Goal: Information Seeking & Learning: Learn about a topic

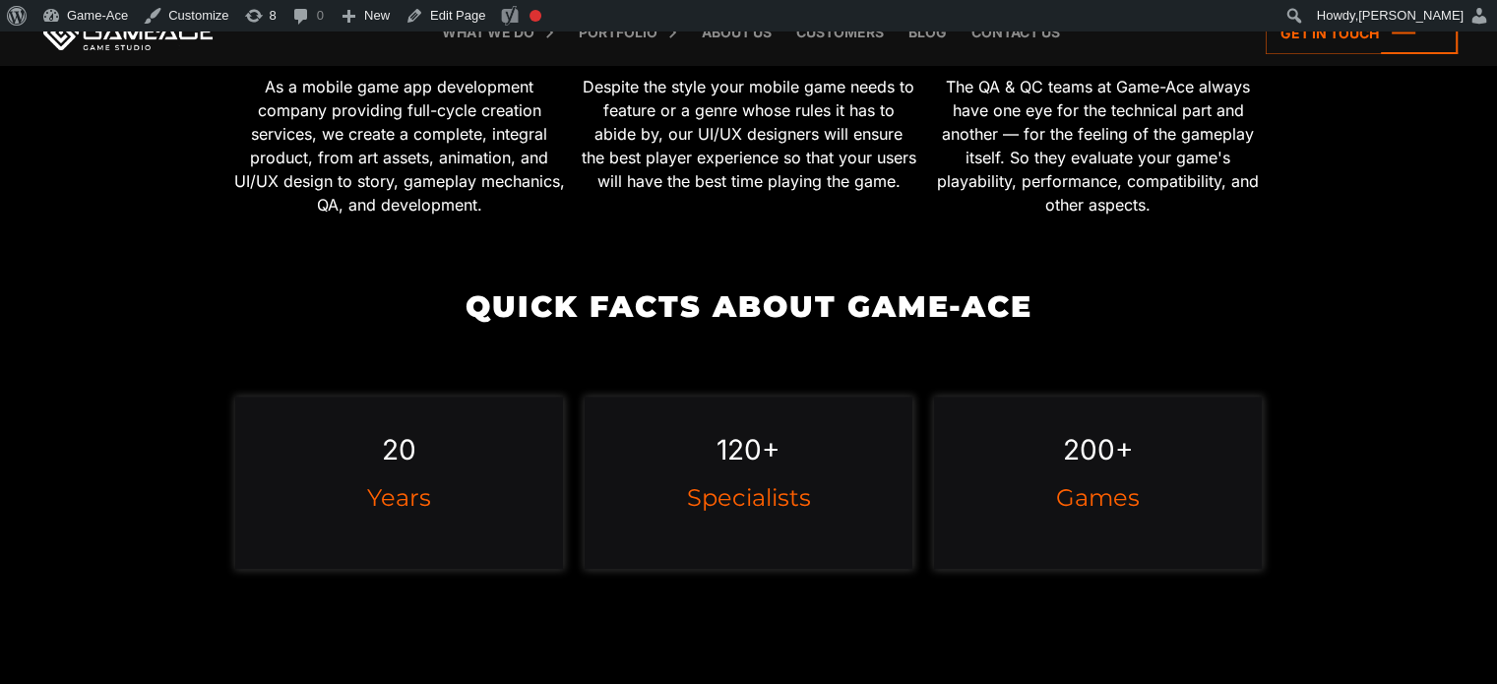
scroll to position [1401, 0]
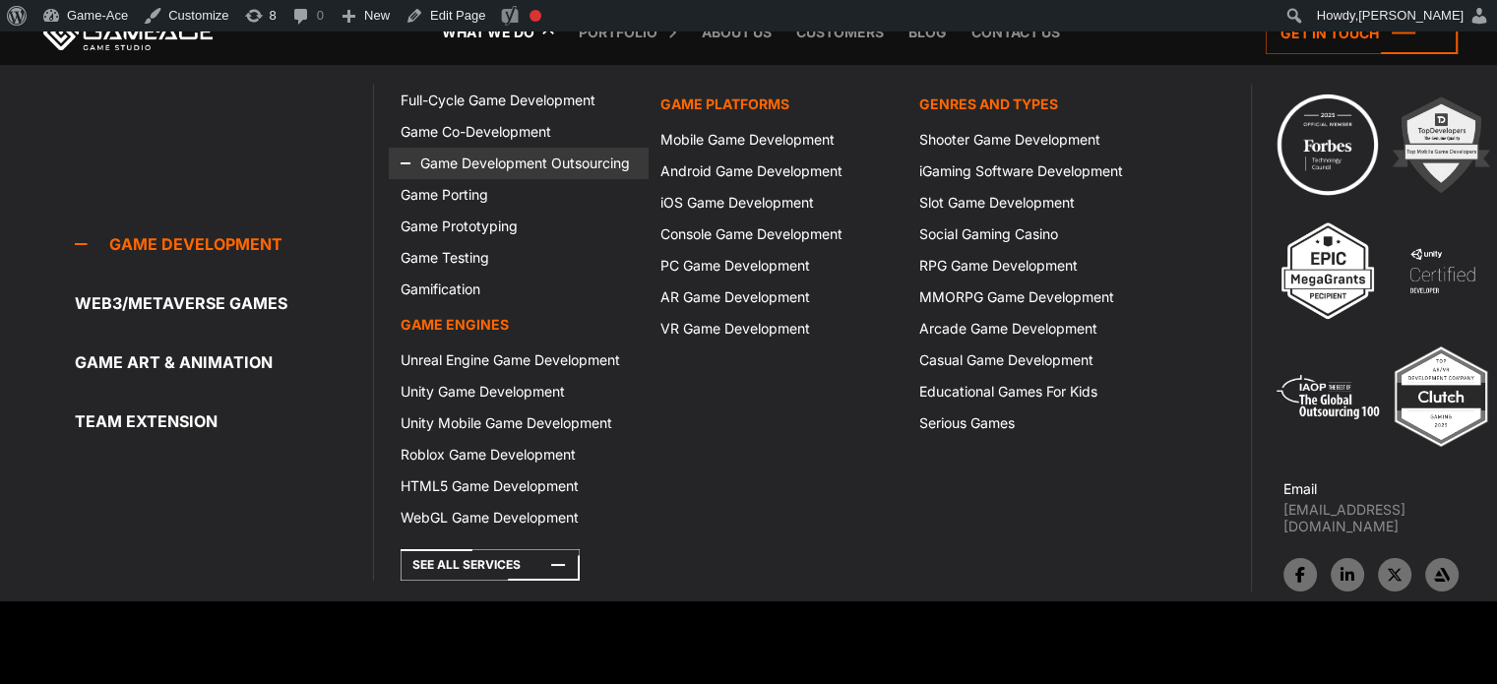
click at [520, 160] on link "Game Development Outsourcing" at bounding box center [518, 164] width 259 height 32
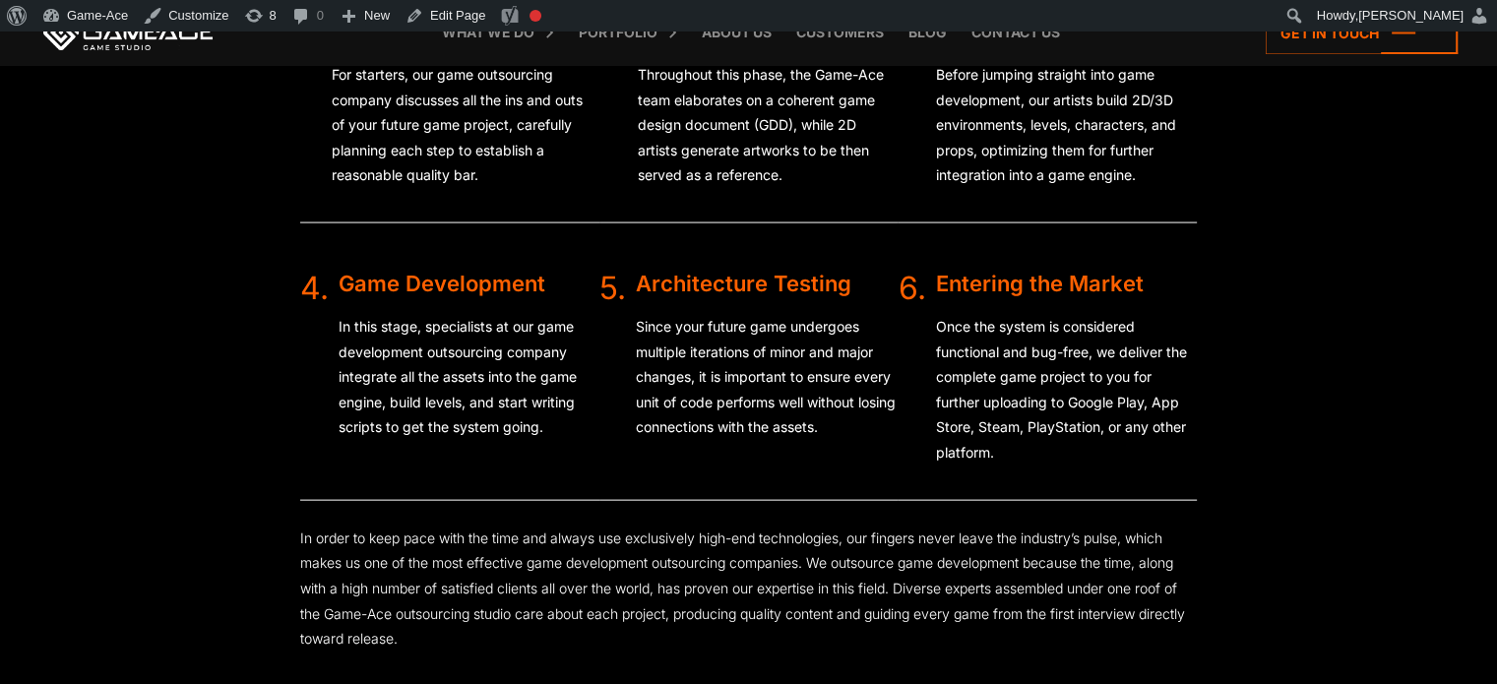
scroll to position [4168, 0]
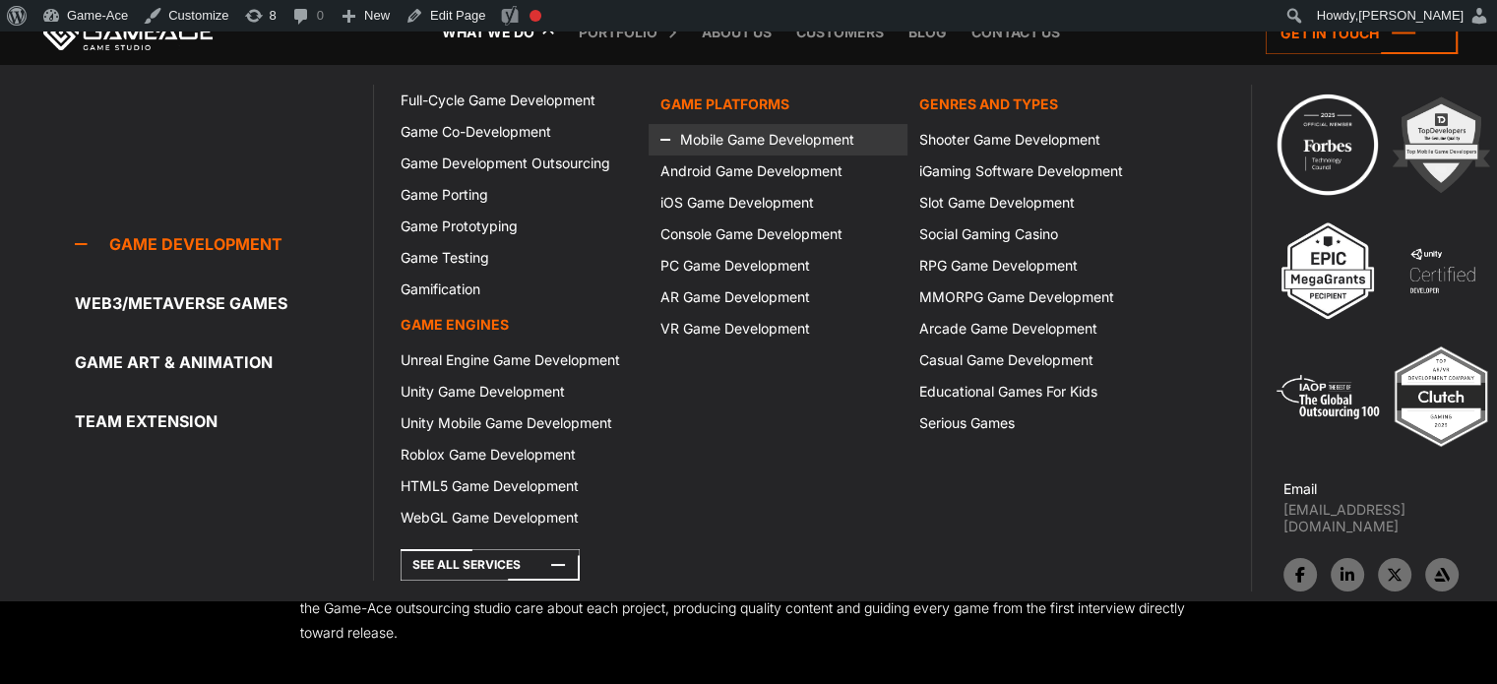
click at [725, 130] on link "Mobile Game Development" at bounding box center [778, 140] width 259 height 32
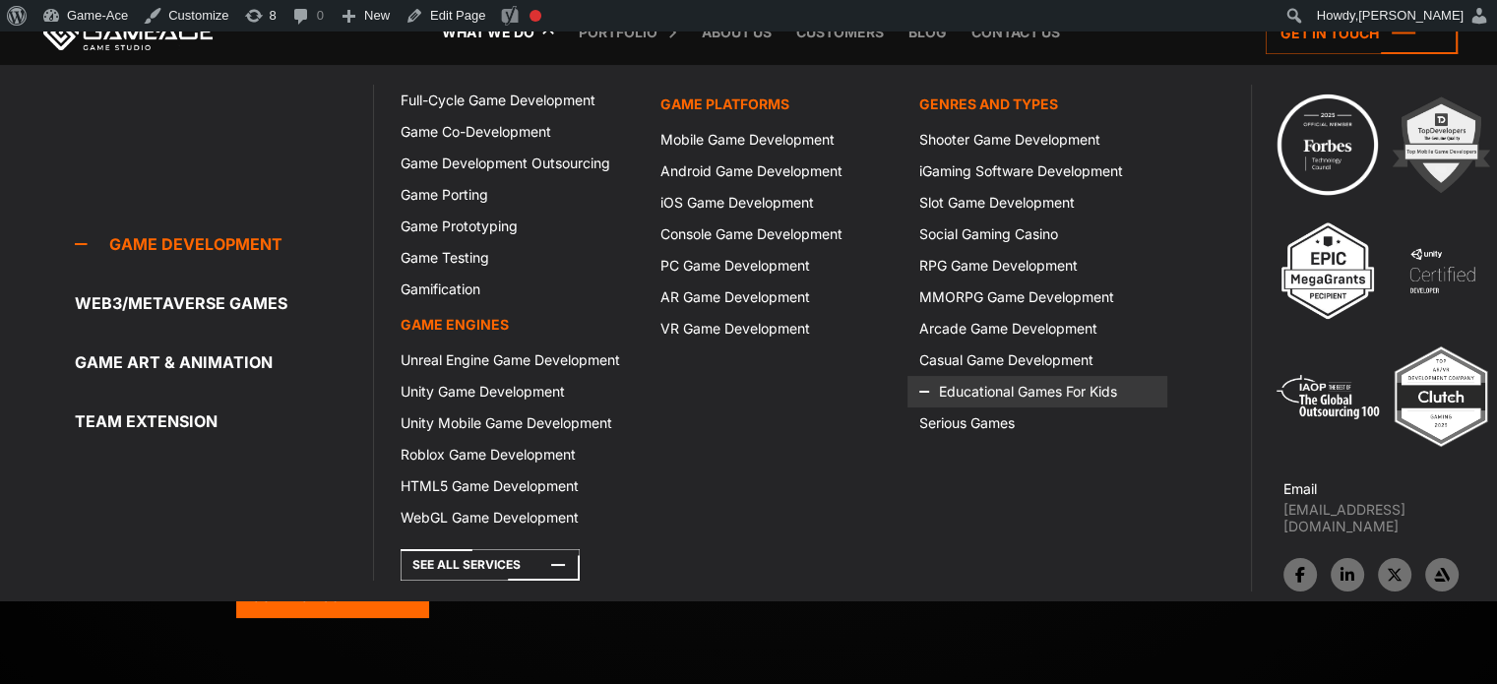
click at [981, 382] on link "Educational Games For Kids" at bounding box center [1037, 392] width 259 height 32
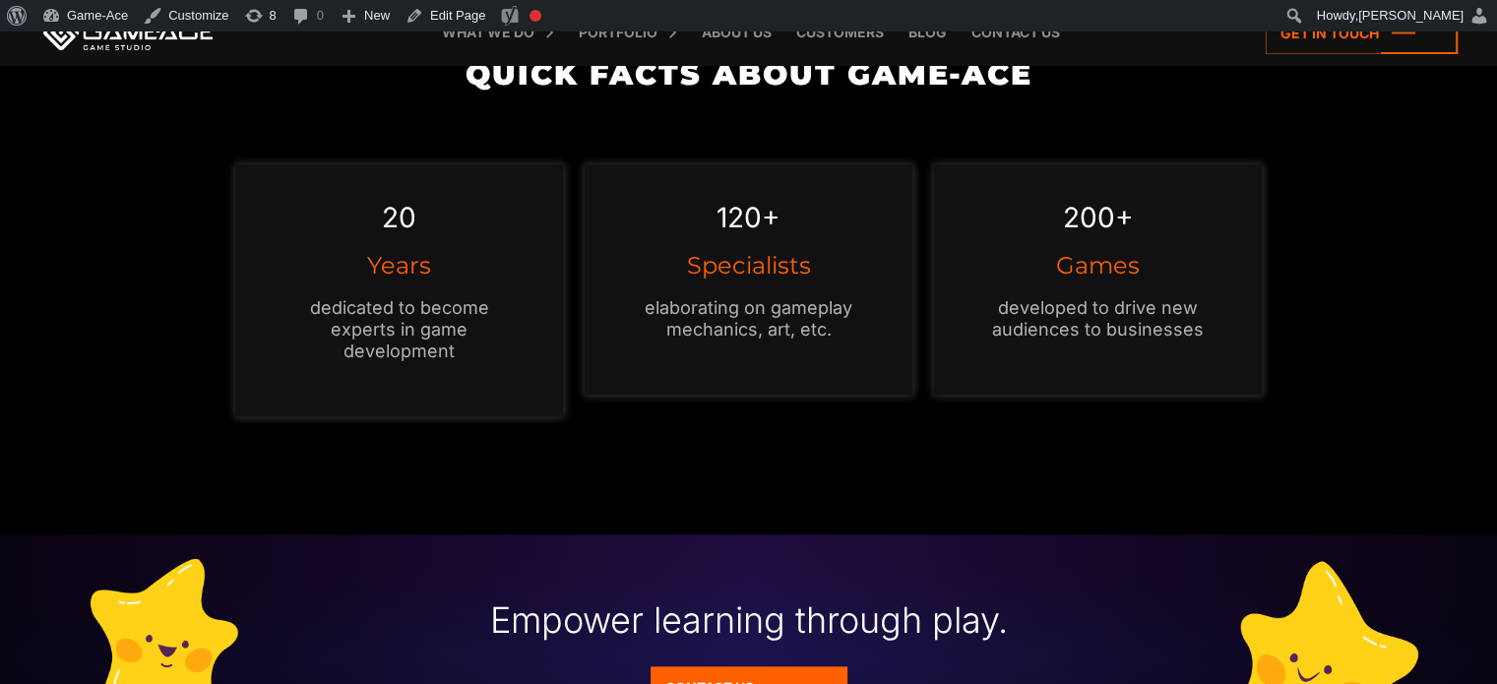
scroll to position [1889, 0]
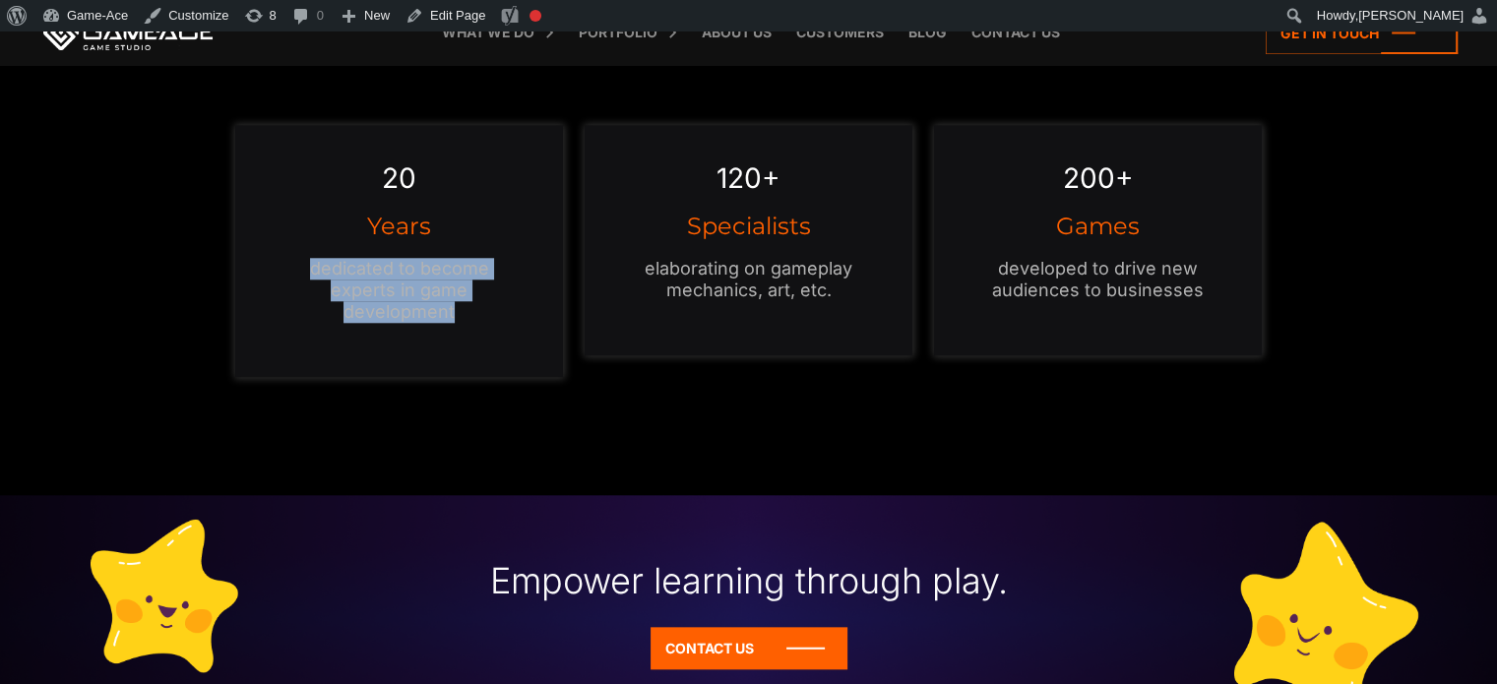
drag, startPoint x: 508, startPoint y: 300, endPoint x: 256, endPoint y: 279, distance: 253.0
click at [256, 279] on div "20 Years dedicated to become experts in game development" at bounding box center [399, 251] width 328 height 252
copy p "dedicated to become experts in game development"
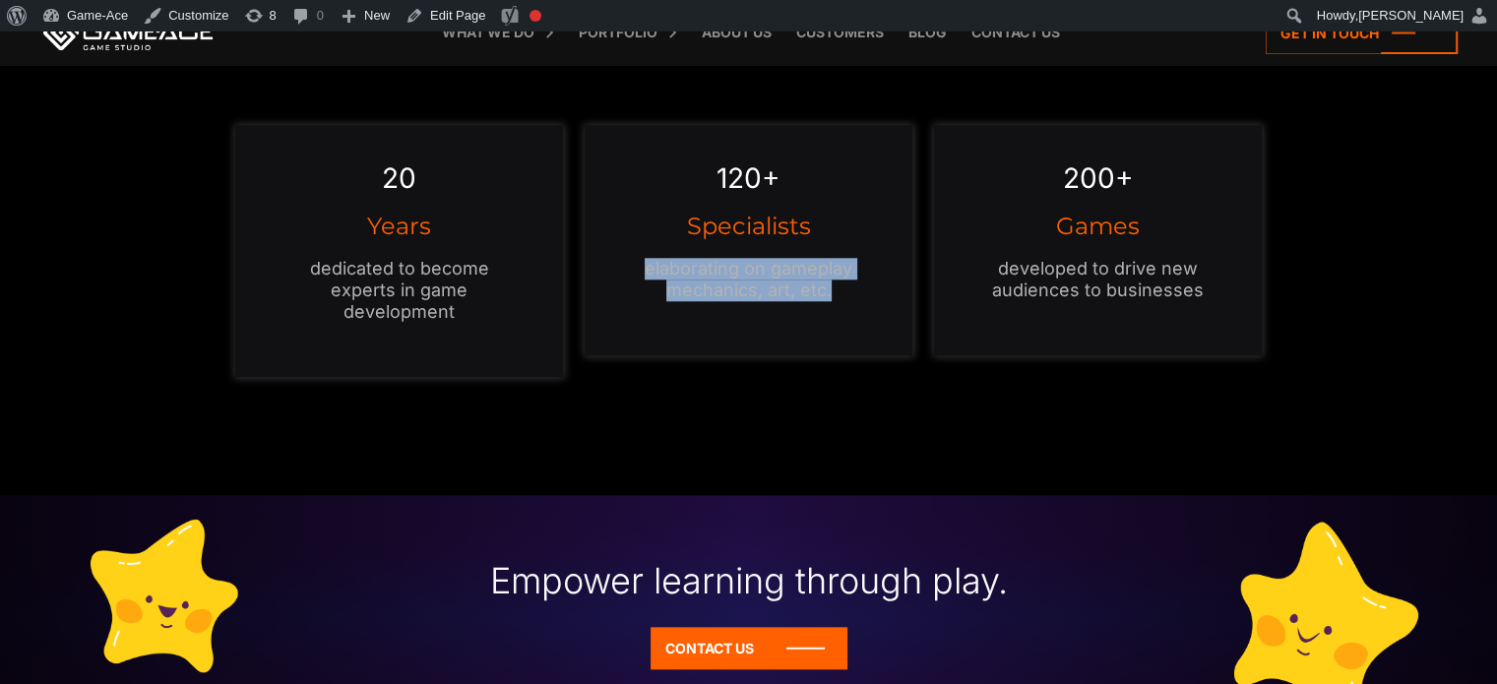
drag, startPoint x: 832, startPoint y: 298, endPoint x: 630, endPoint y: 260, distance: 205.4
click at [630, 260] on p "elaborating on gameplay mechanics, art, etc." at bounding box center [748, 279] width 249 height 43
copy p "elaborating on gameplay mechanics, art, etc."
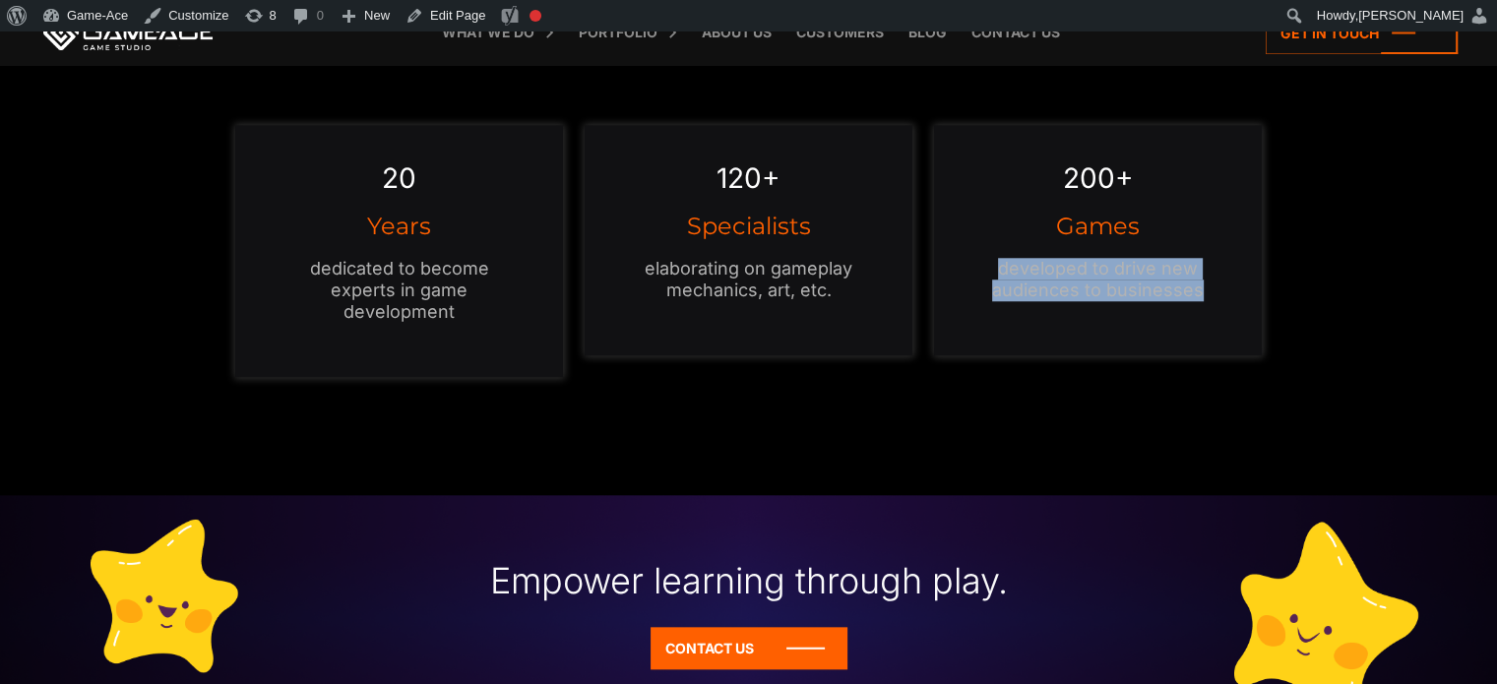
drag, startPoint x: 1213, startPoint y: 280, endPoint x: 980, endPoint y: 263, distance: 233.9
click at [980, 263] on p "developed to drive new audiences to businesses" at bounding box center [1098, 279] width 249 height 43
copy p "developed to drive new audiences to businesses"
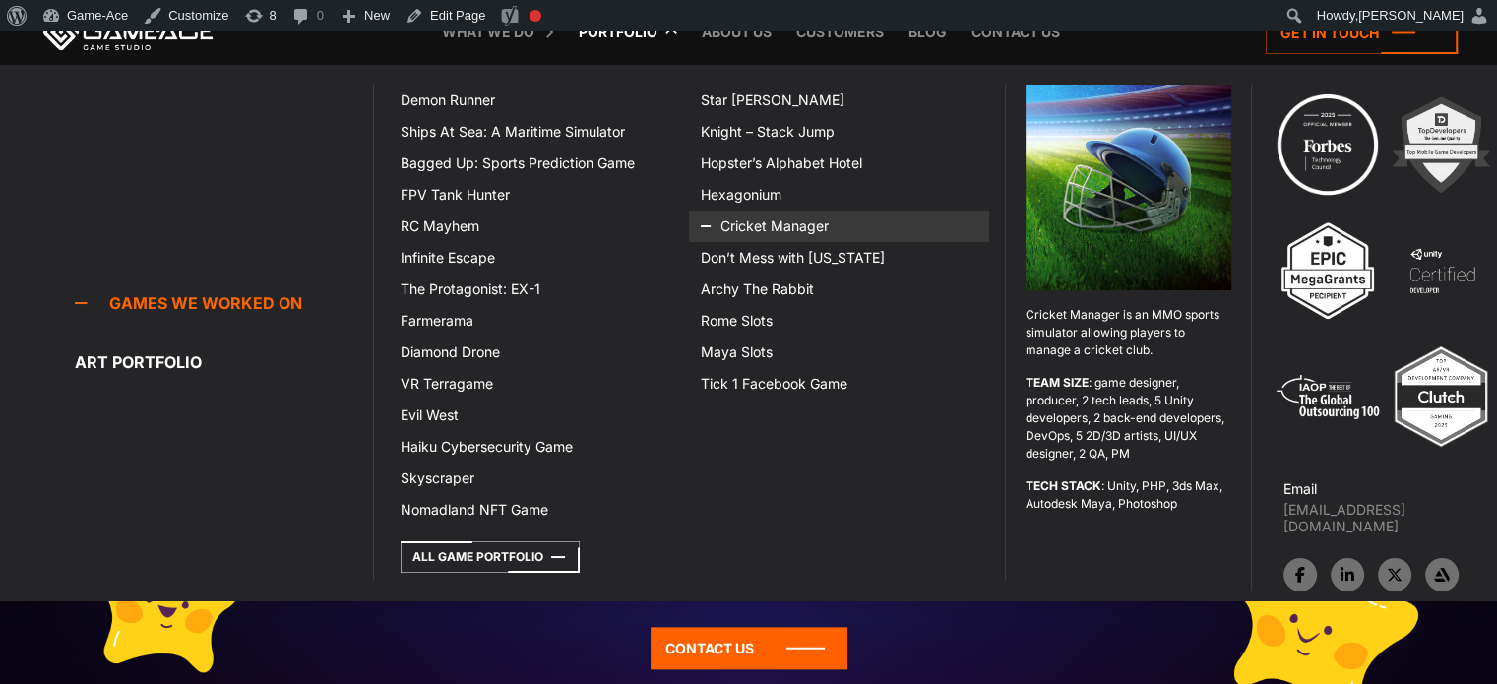
click at [760, 229] on link "Cricket Manager" at bounding box center [839, 227] width 300 height 32
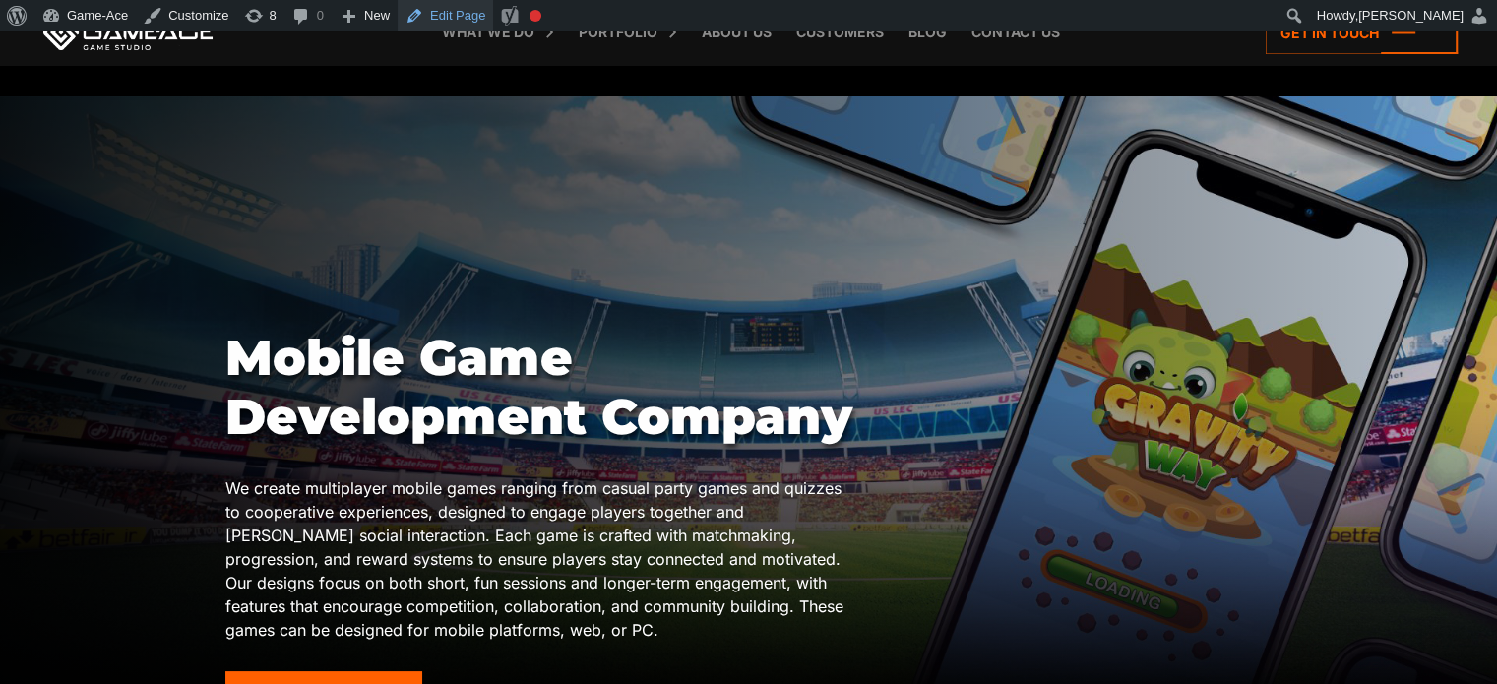
click at [449, 19] on link "Edit Page" at bounding box center [445, 16] width 95 height 32
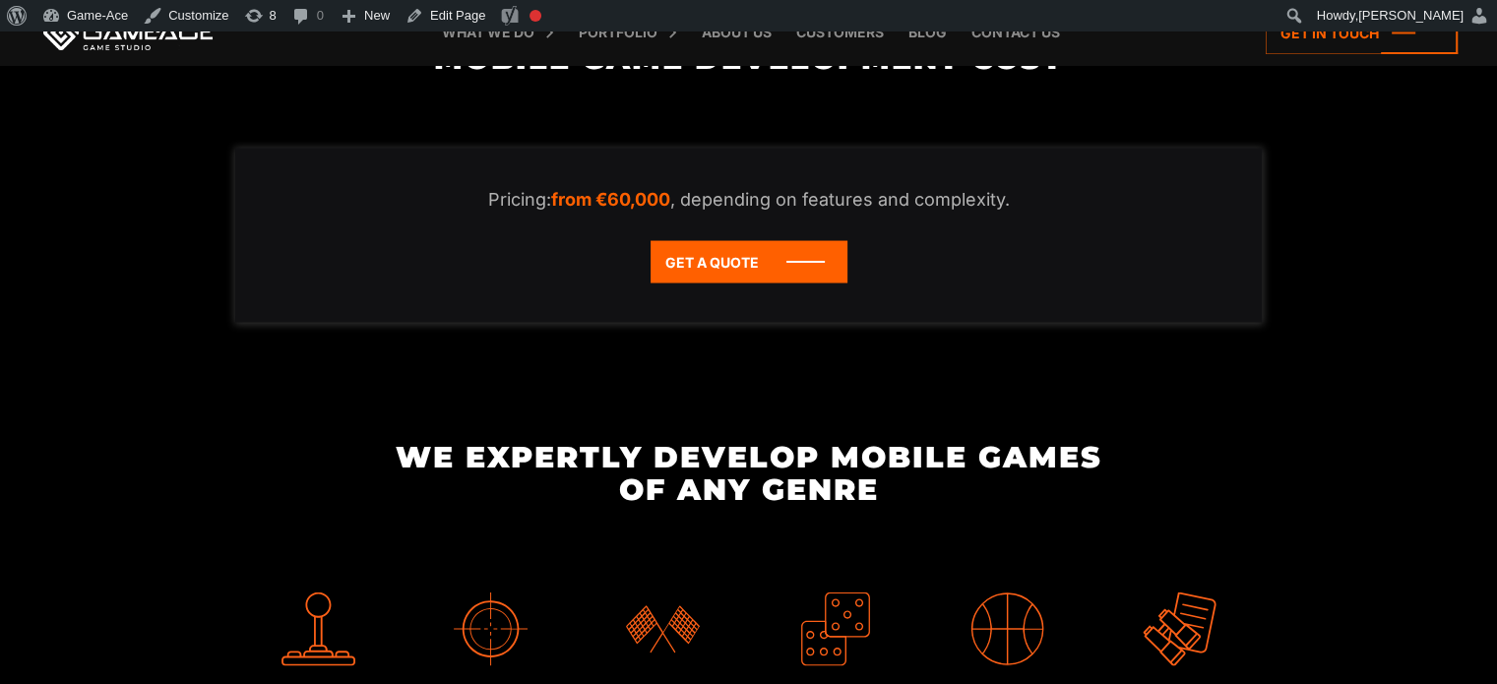
scroll to position [3891, 0]
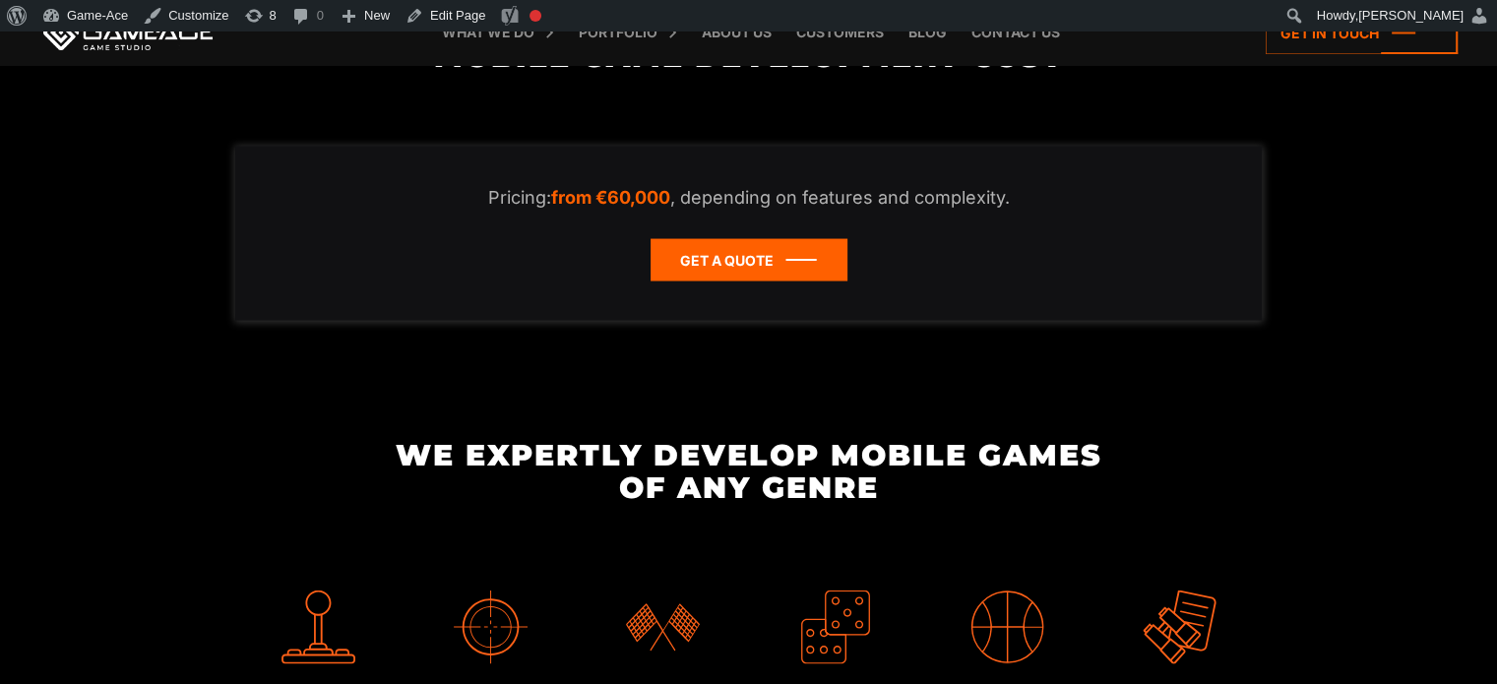
click at [764, 246] on icon at bounding box center [749, 260] width 197 height 42
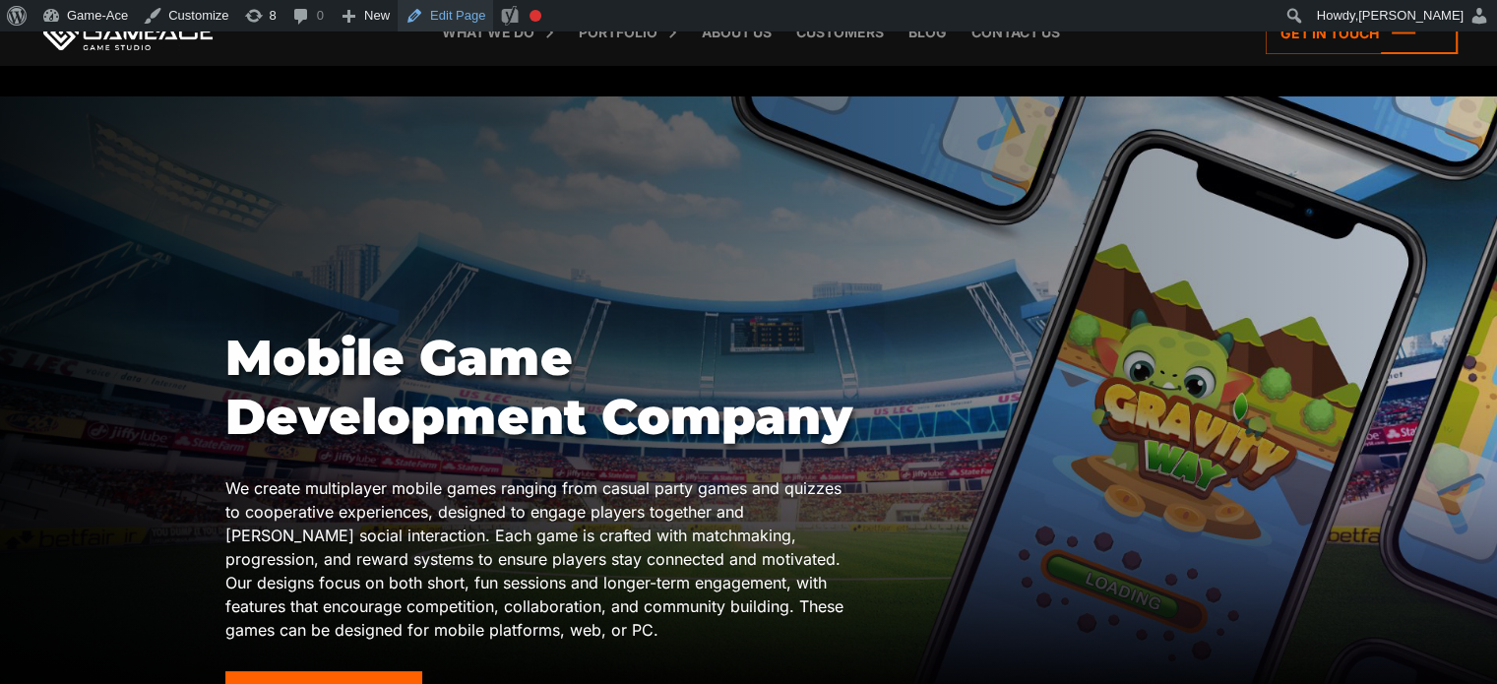
click at [441, 4] on link "Edit Page" at bounding box center [445, 16] width 95 height 32
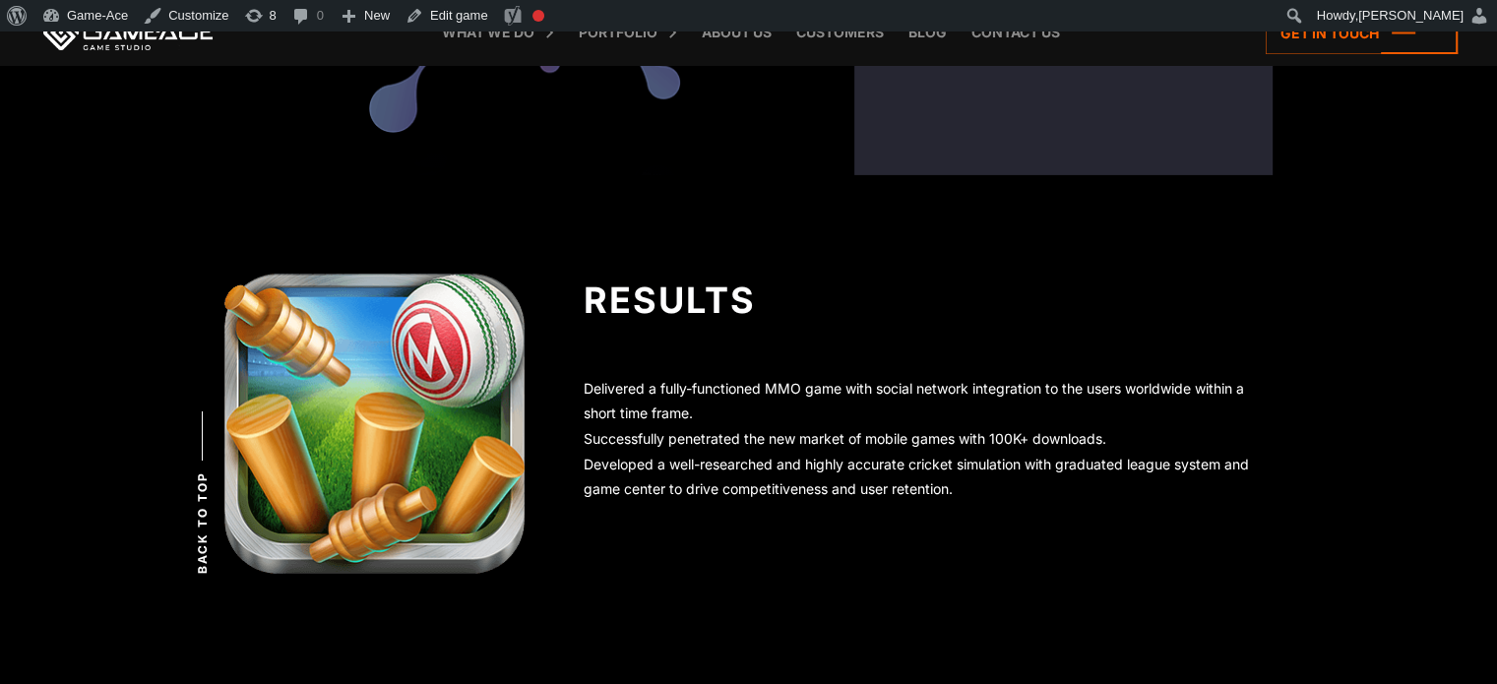
scroll to position [6651, 0]
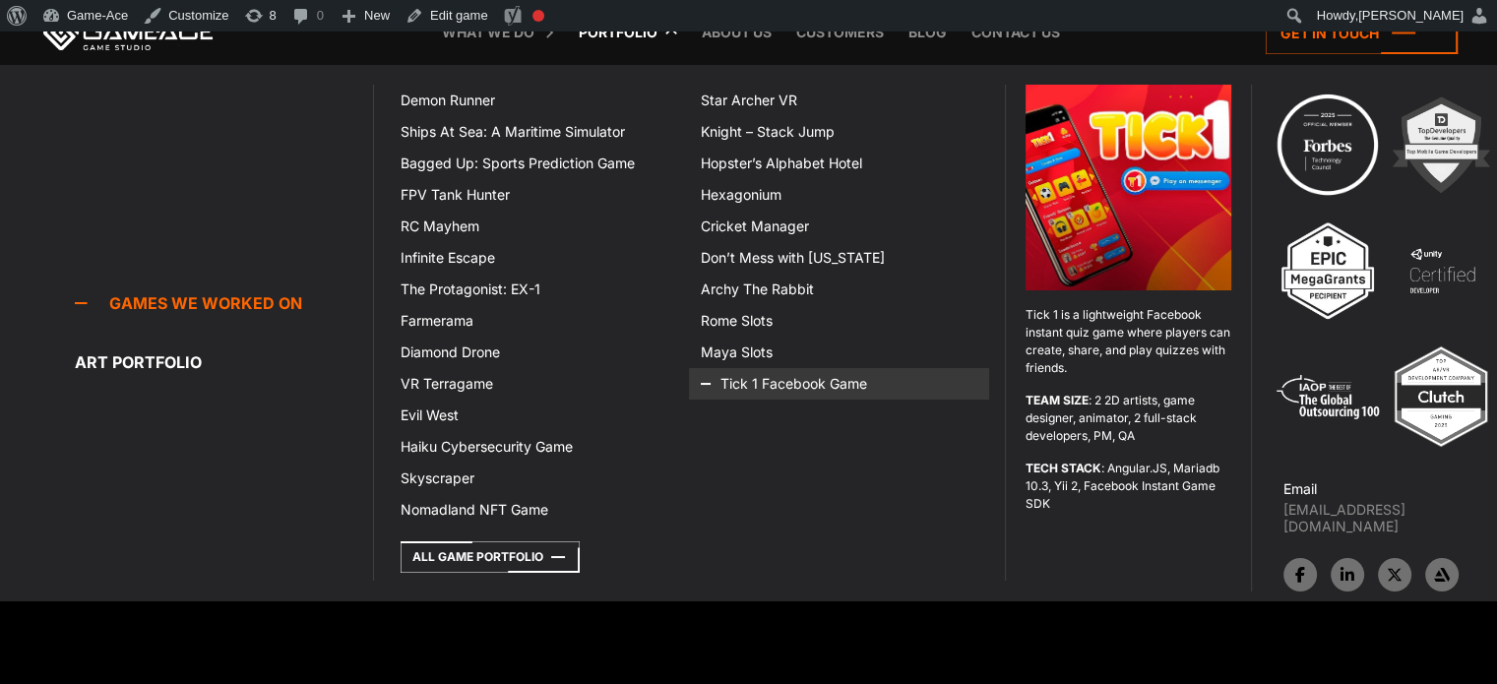
click at [798, 382] on link "Tick 1 Facebook Game" at bounding box center [839, 384] width 300 height 32
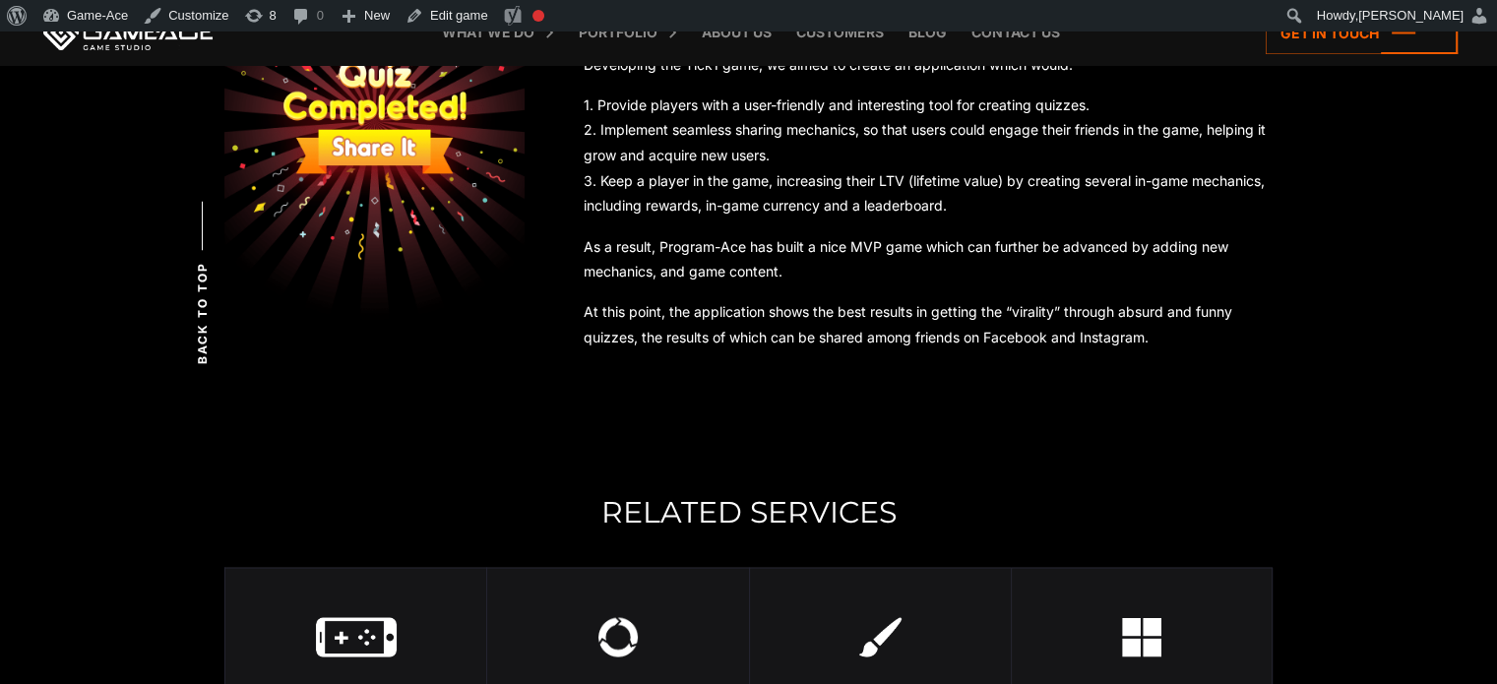
scroll to position [3531, 0]
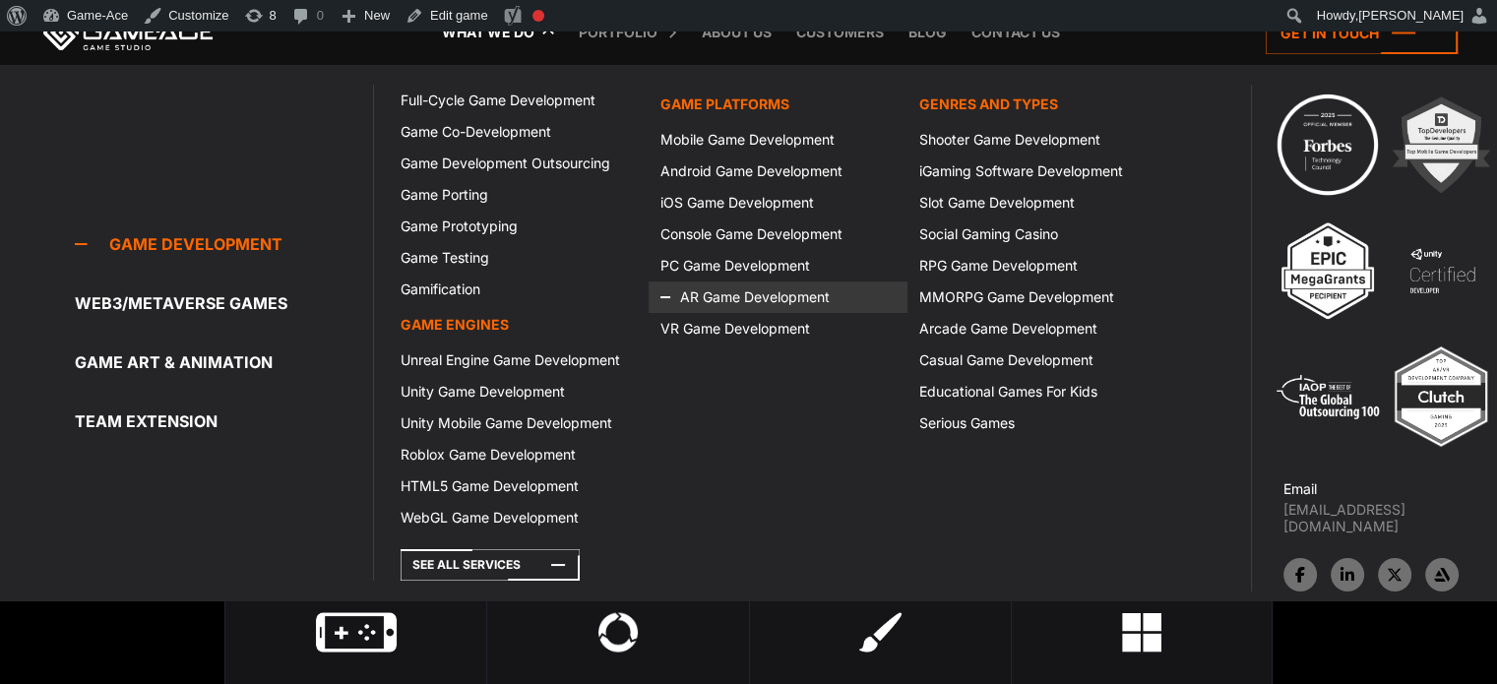
click at [785, 296] on link "AR Game Development" at bounding box center [778, 298] width 259 height 32
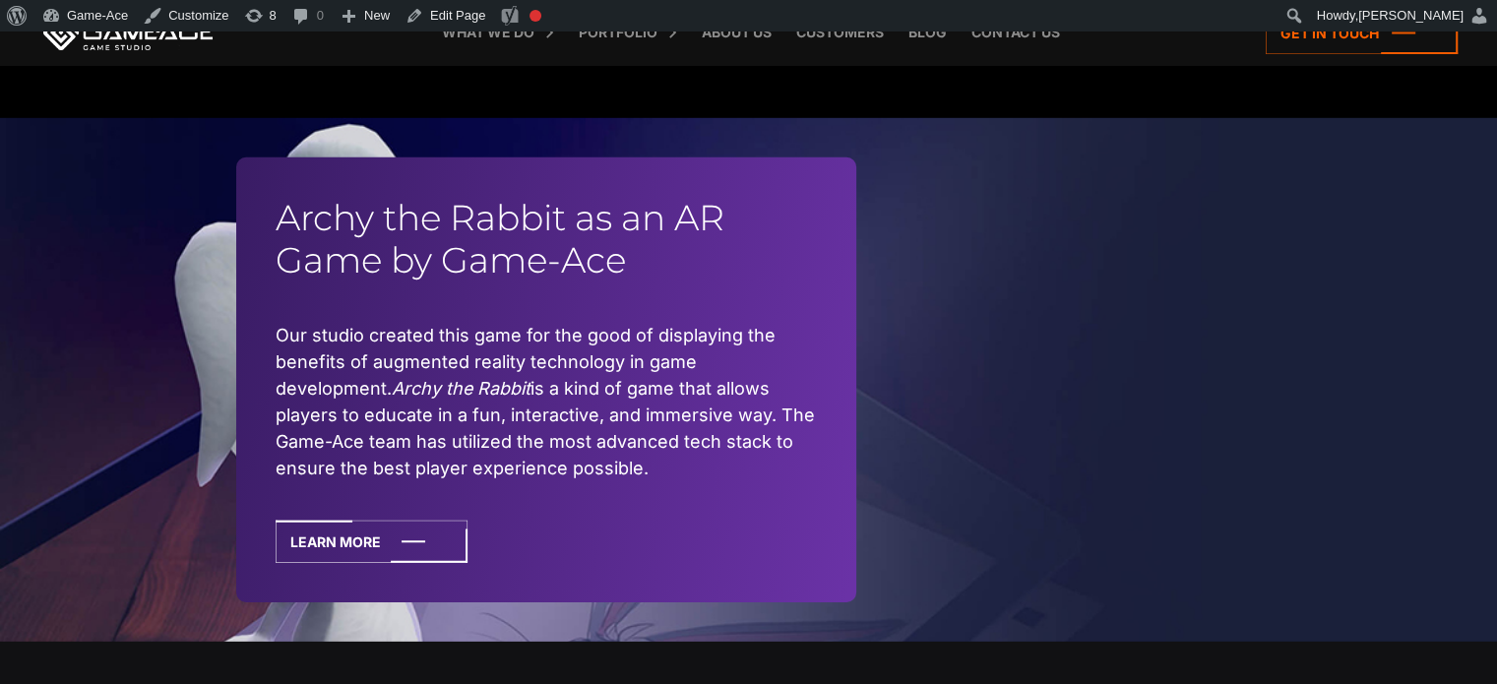
scroll to position [5969, 0]
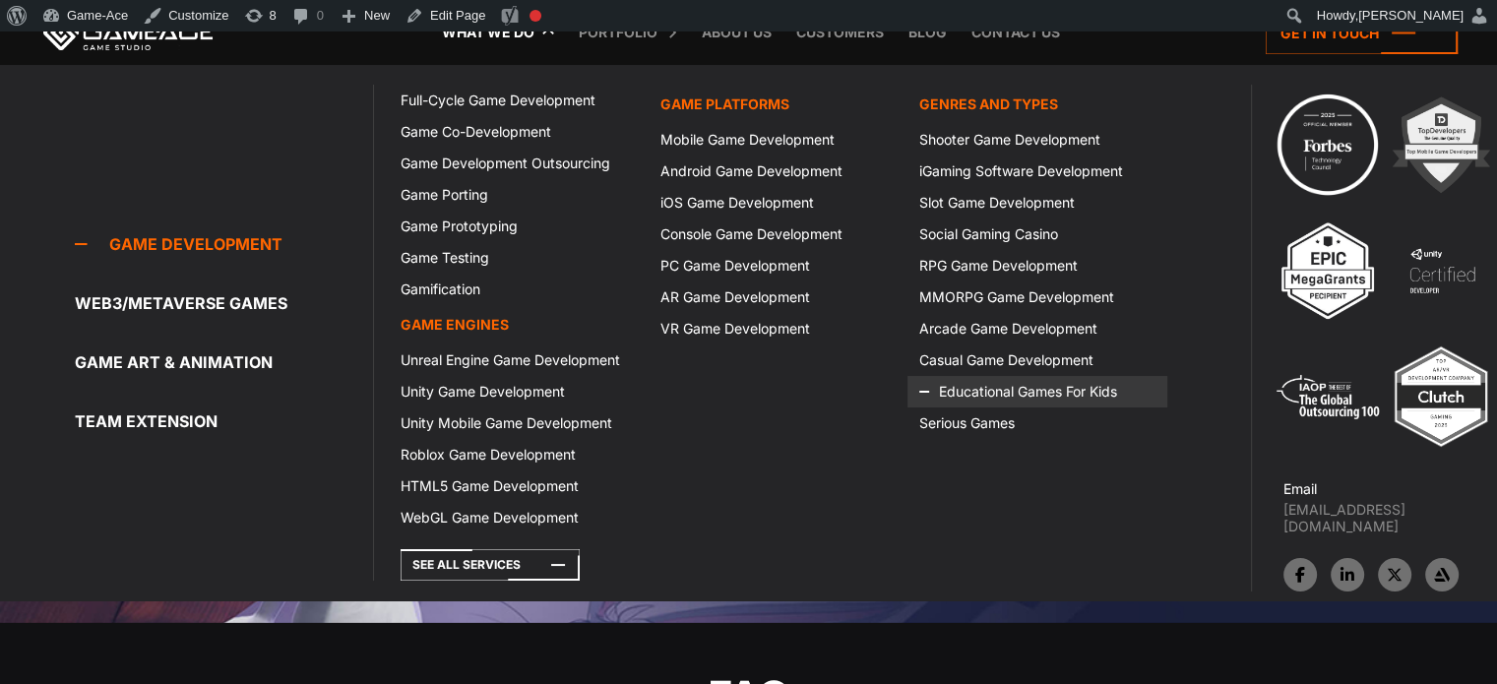
click at [1000, 394] on link "Educational Games For Kids" at bounding box center [1037, 392] width 259 height 32
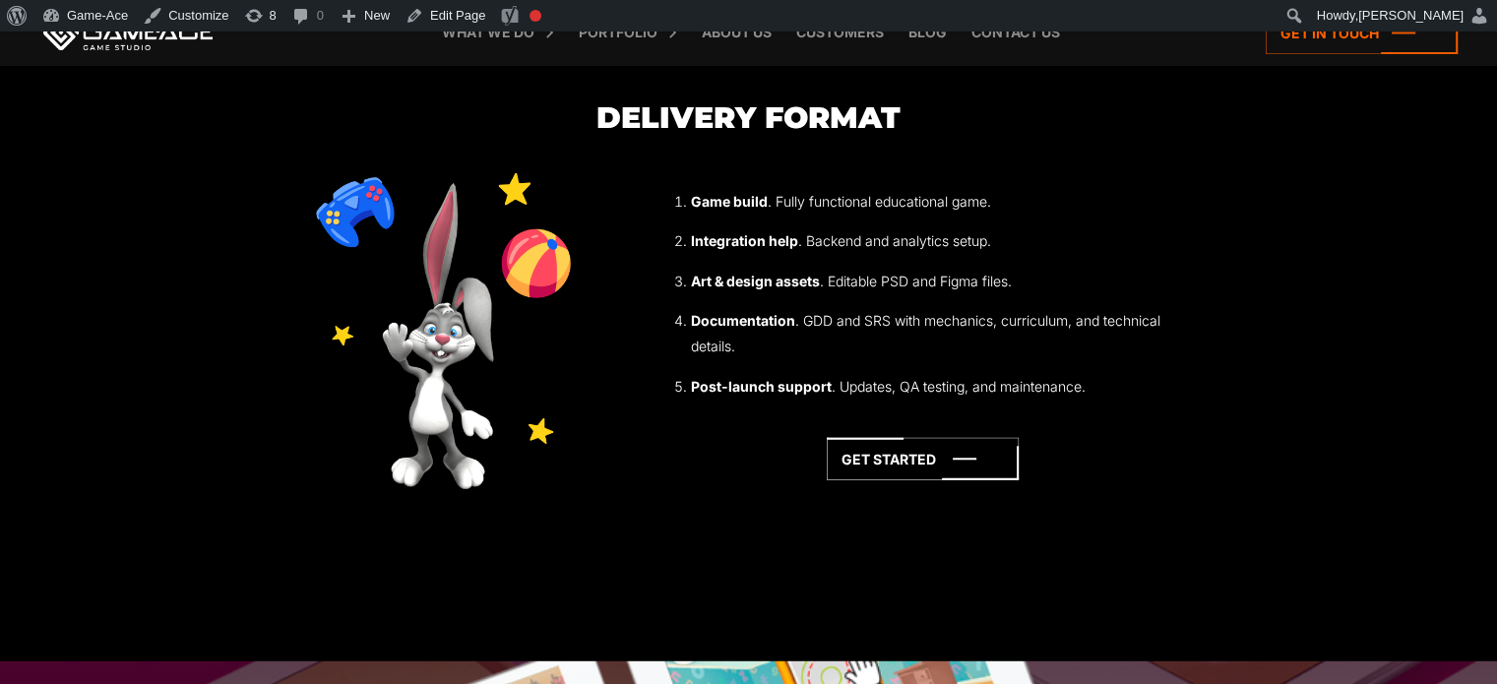
scroll to position [5300, 0]
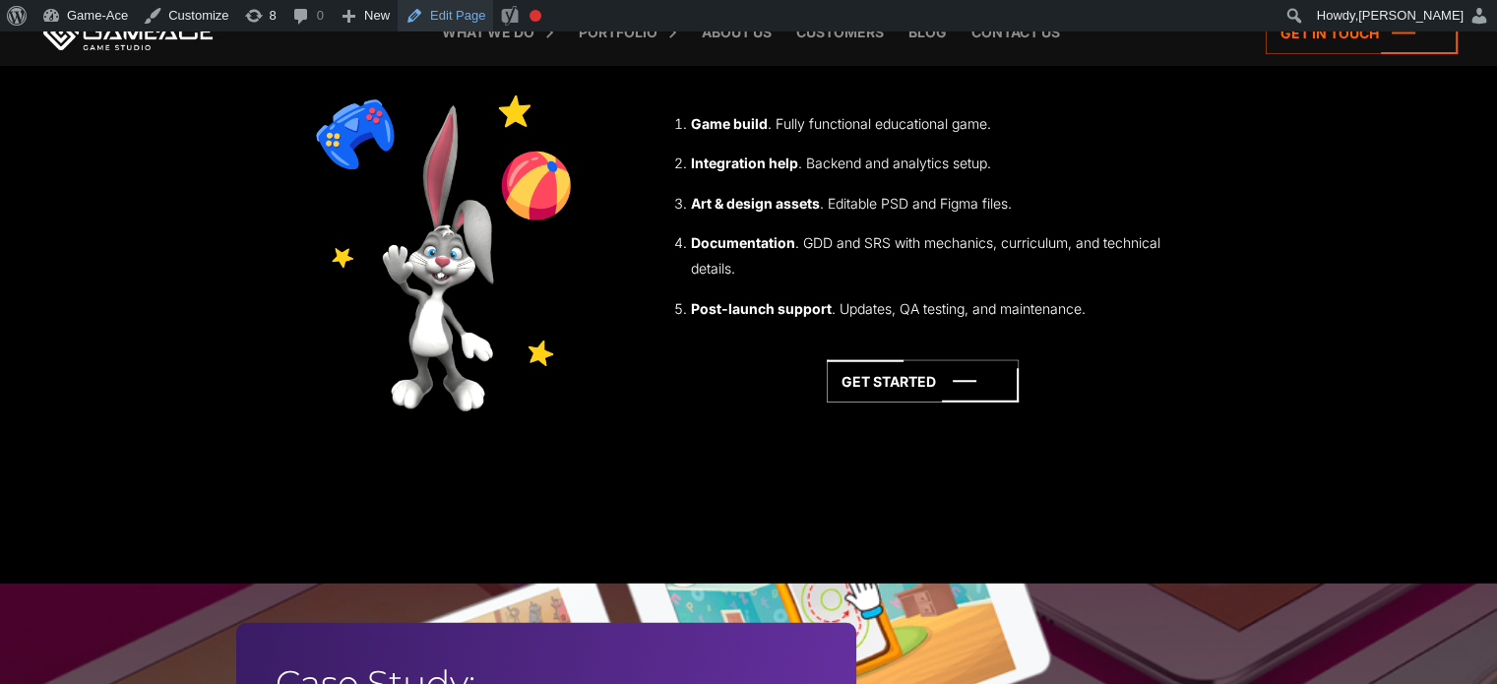
click at [457, 11] on link "Edit Page" at bounding box center [445, 16] width 95 height 32
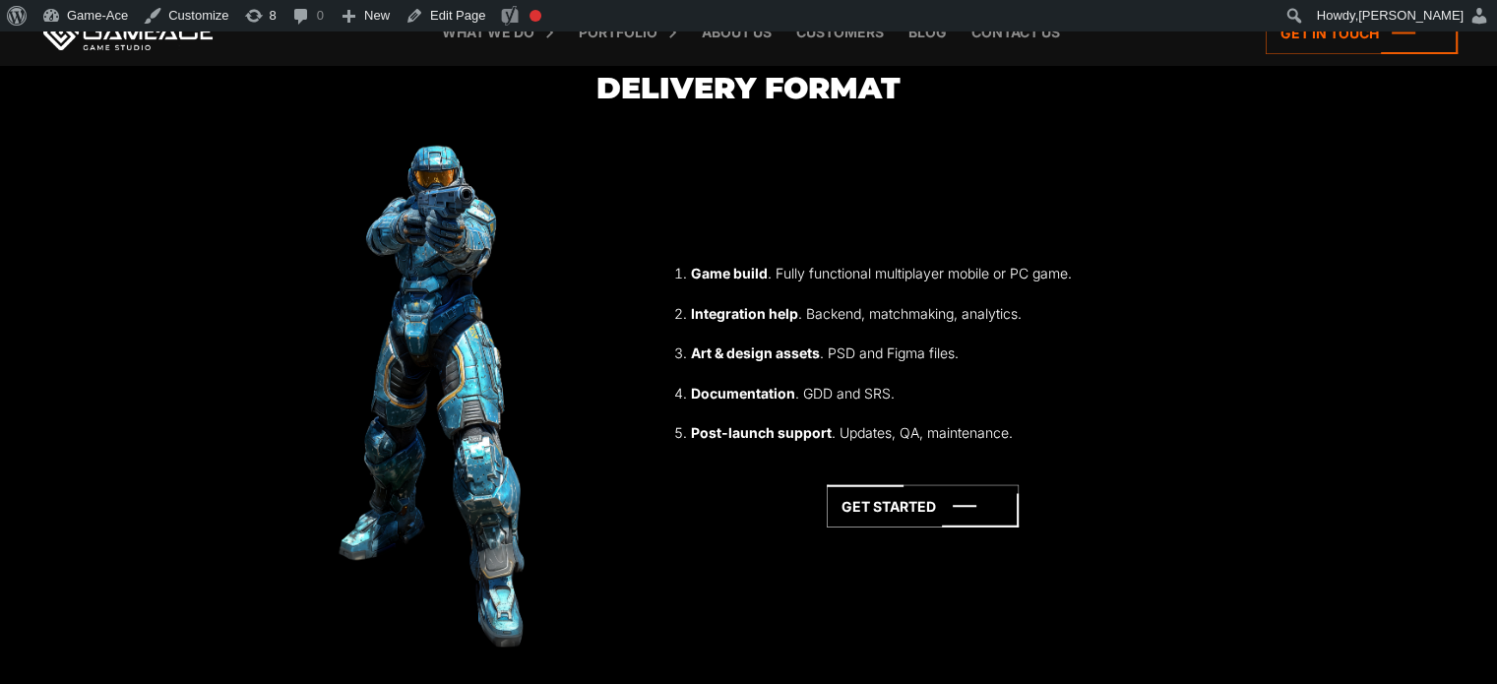
scroll to position [5840, 0]
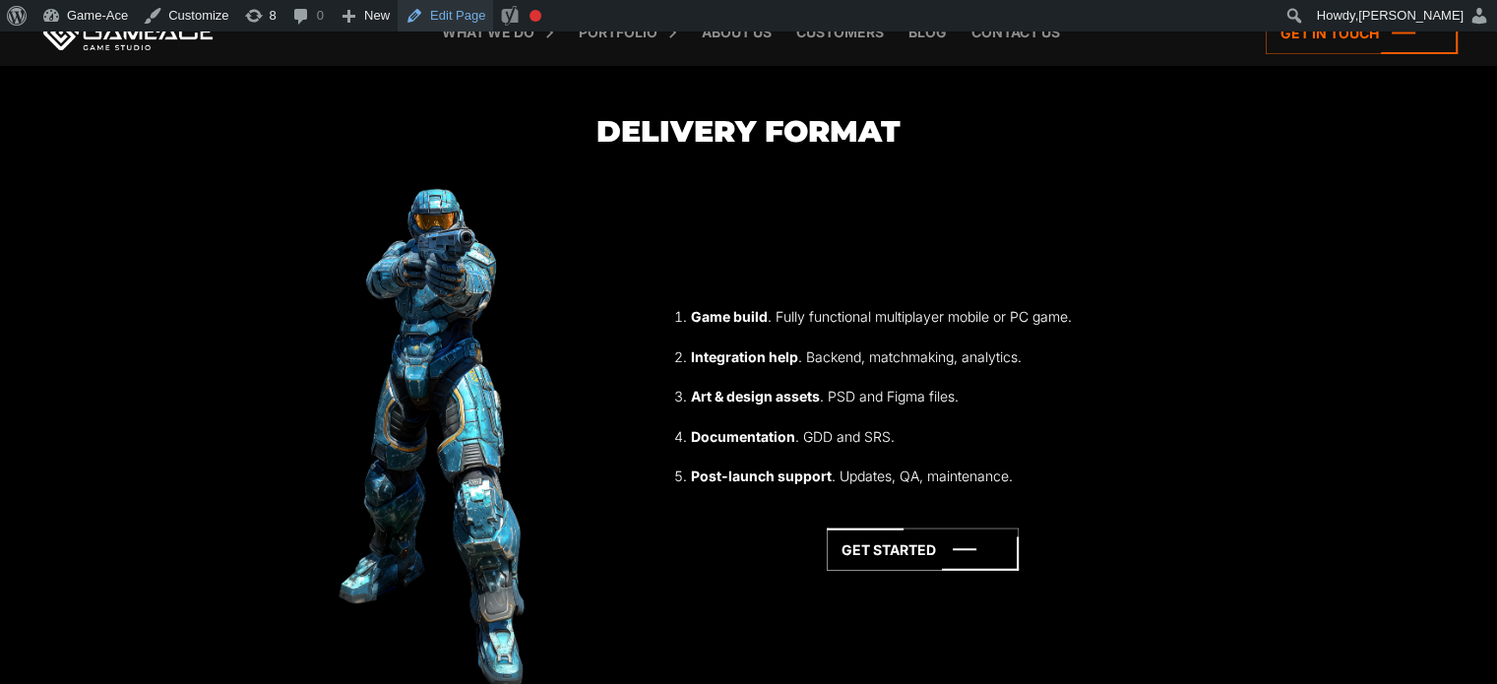
click at [433, 18] on link "Edit Page" at bounding box center [445, 16] width 95 height 32
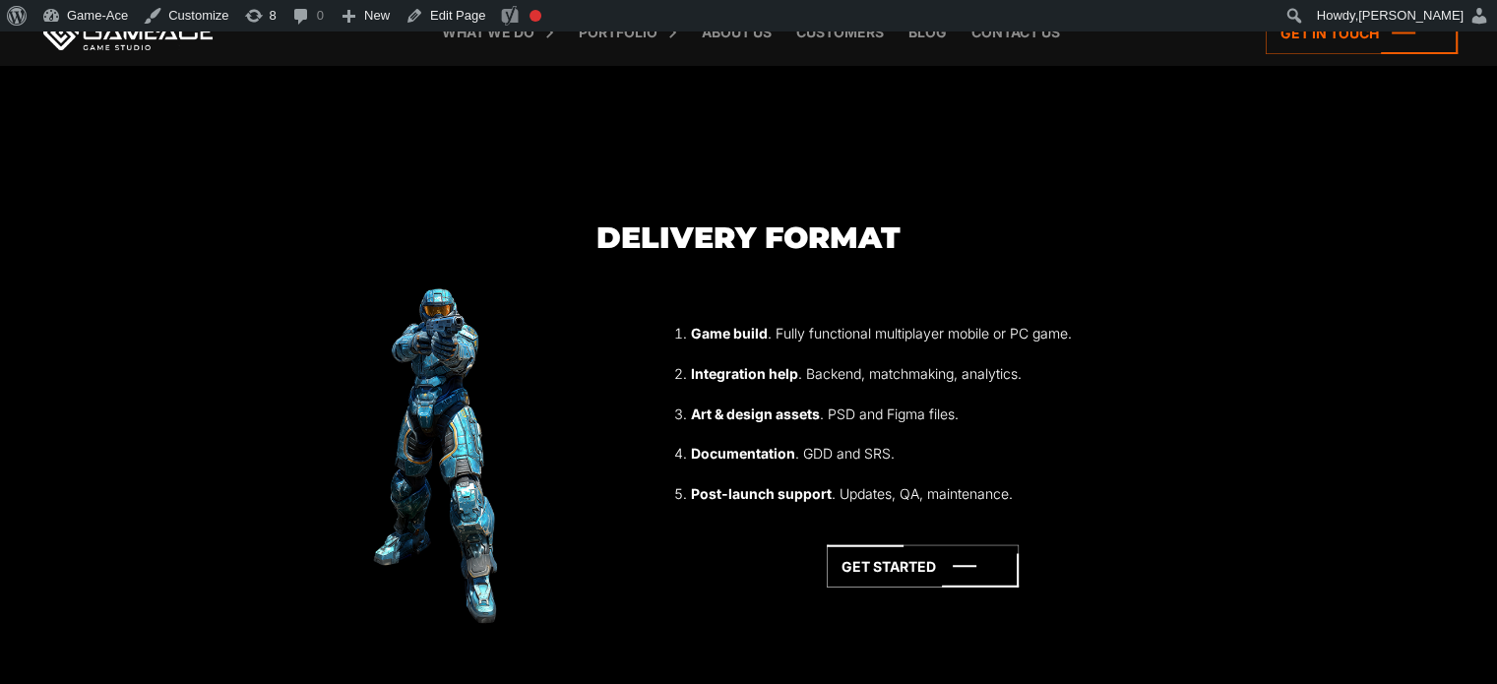
scroll to position [5726, 0]
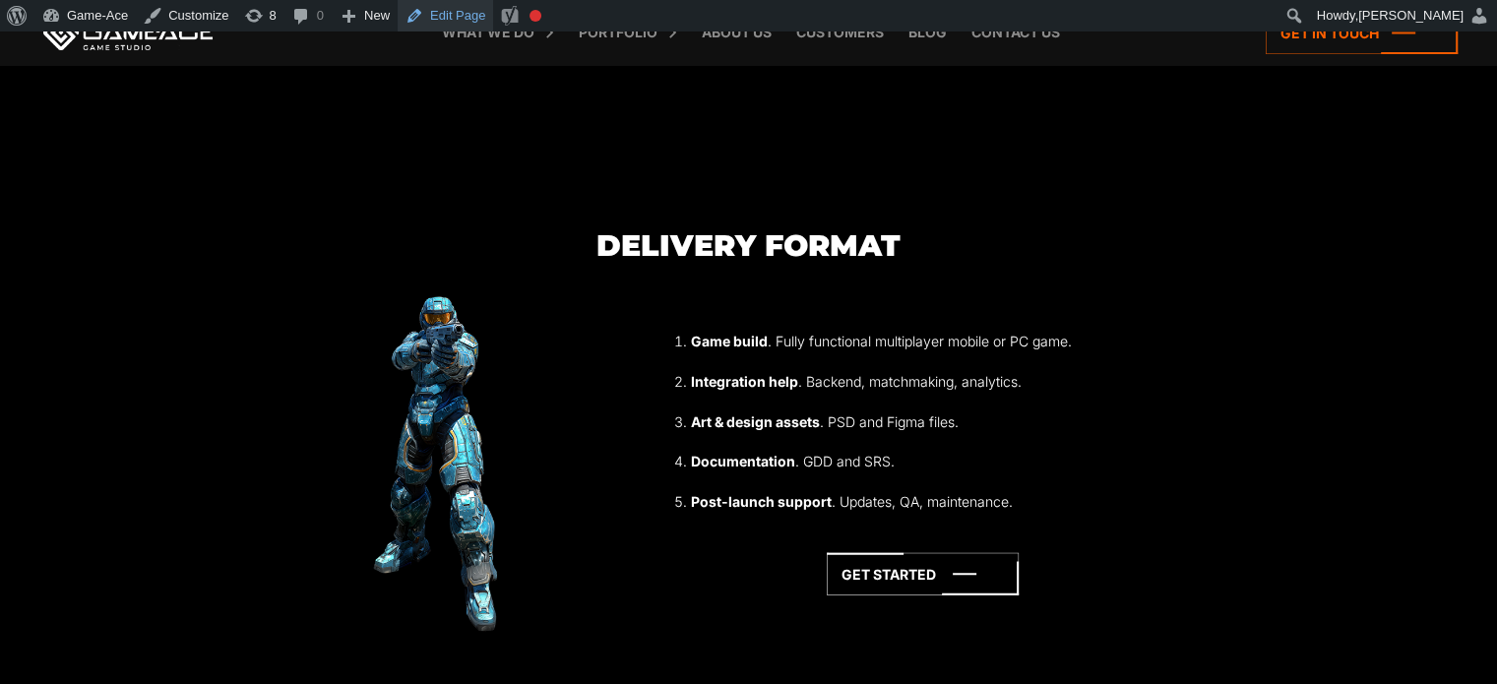
click at [455, 7] on link "Edit Page" at bounding box center [445, 16] width 95 height 32
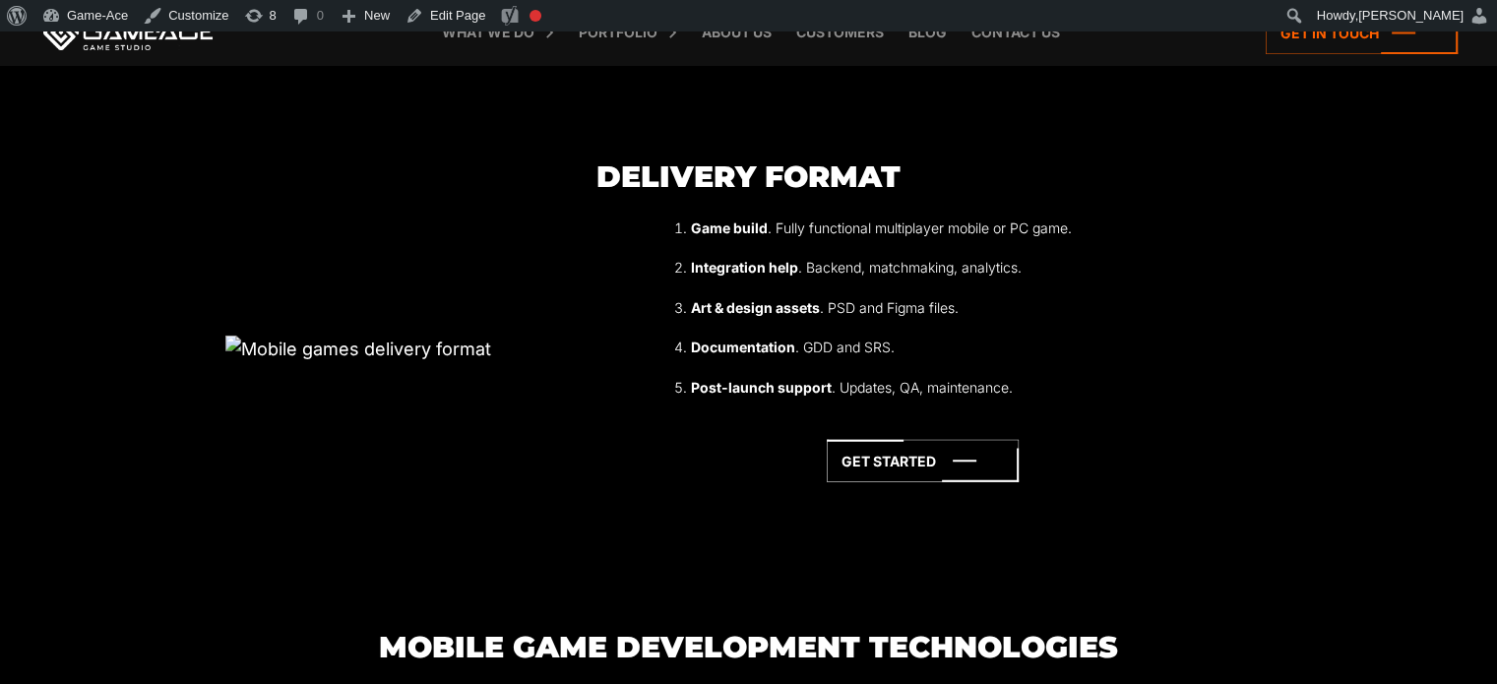
scroll to position [5796, 0]
click at [441, 31] on link "Edit Page" at bounding box center [445, 16] width 95 height 32
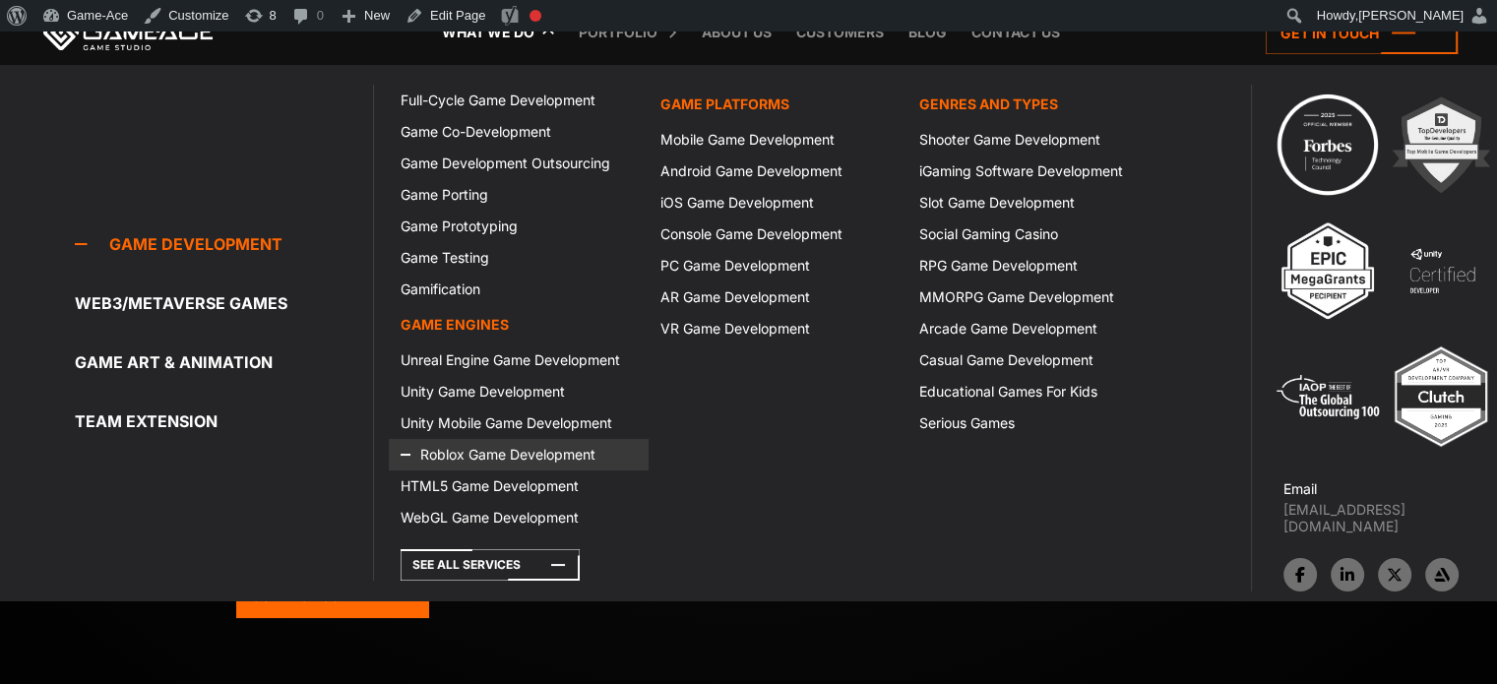
click at [469, 448] on link "Roblox Game Development" at bounding box center [518, 455] width 259 height 32
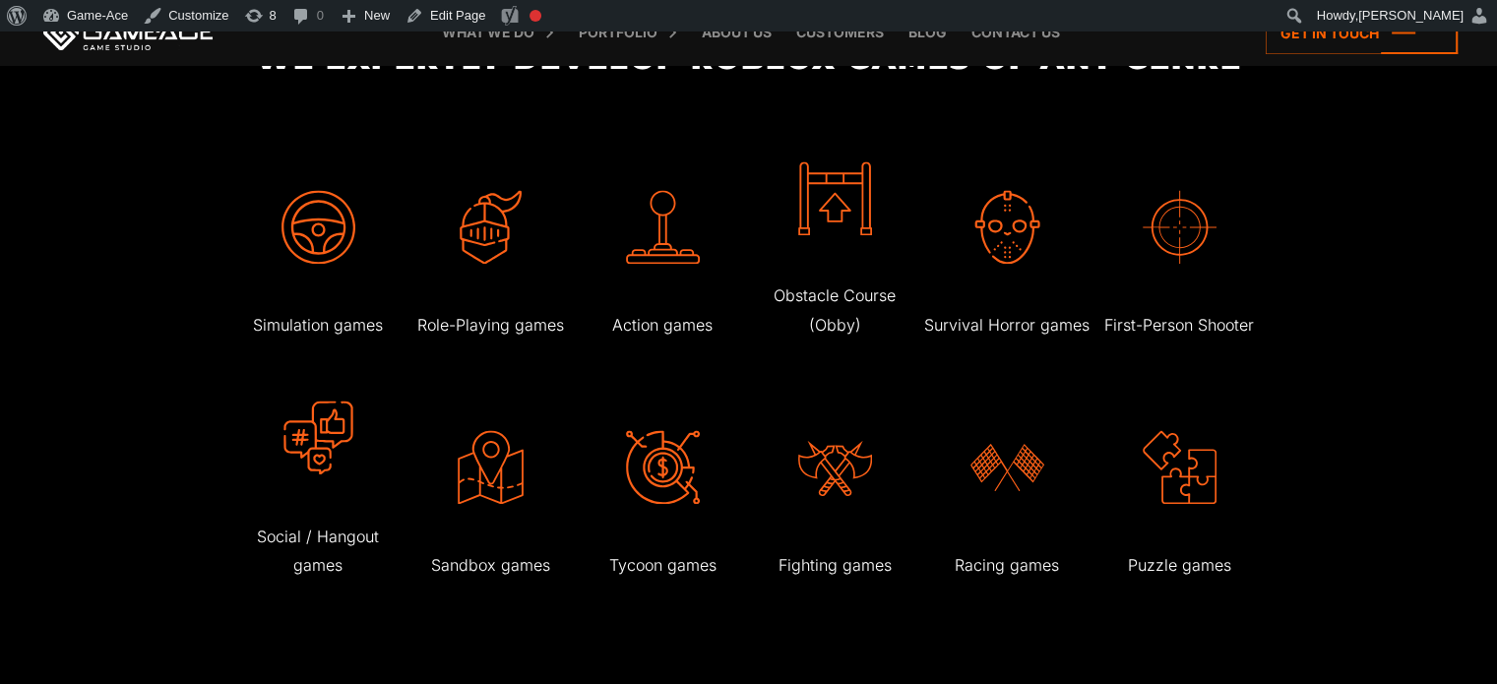
scroll to position [3217, 0]
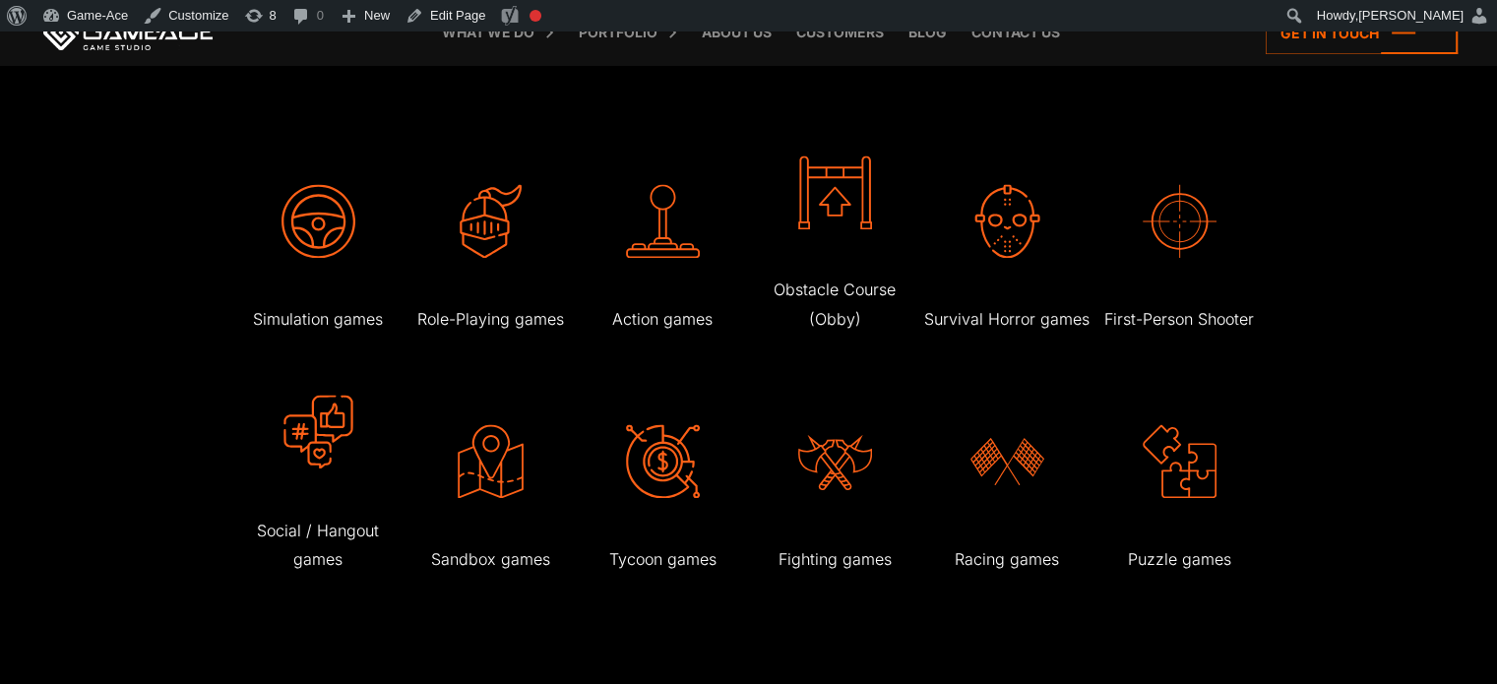
click at [1386, 423] on body "Roblox Game Development As a trusted Roblox game development company, Game-Ace …" at bounding box center [748, 693] width 1497 height 7758
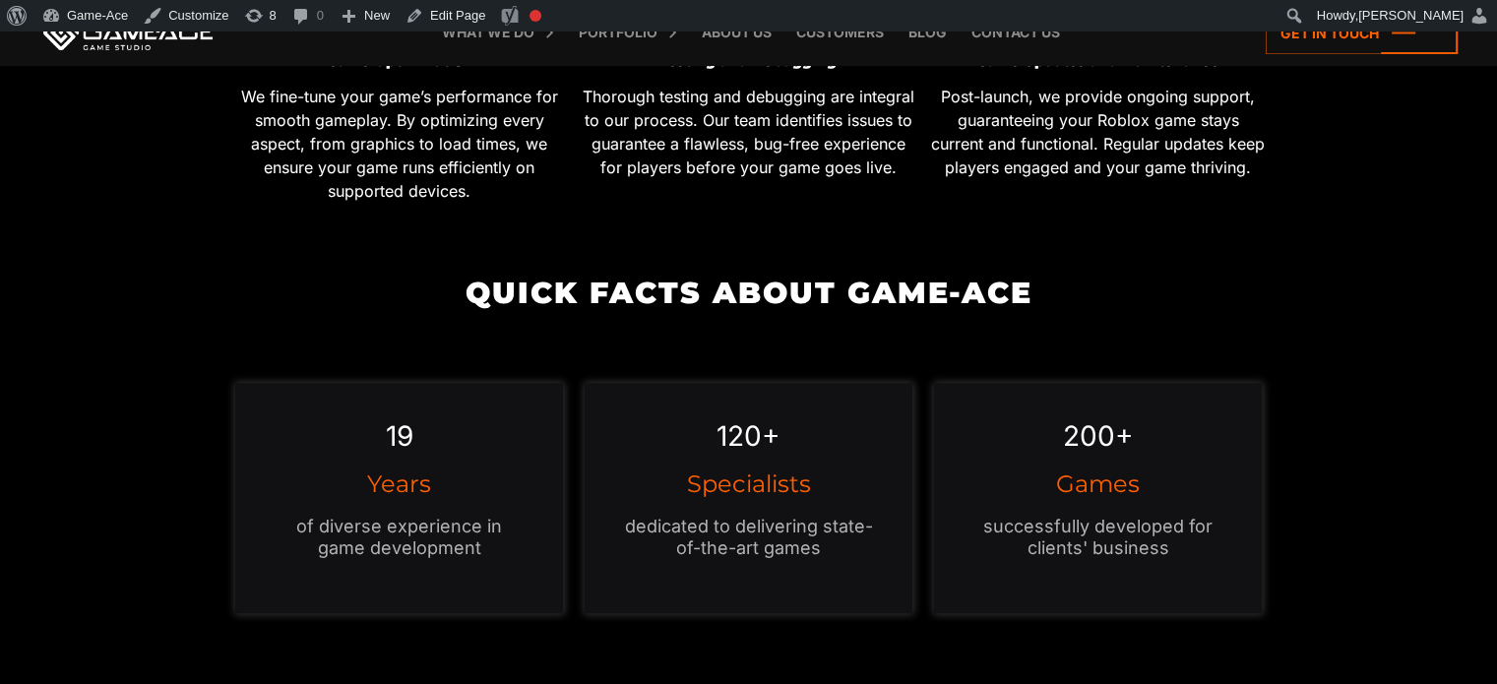
scroll to position [1354, 0]
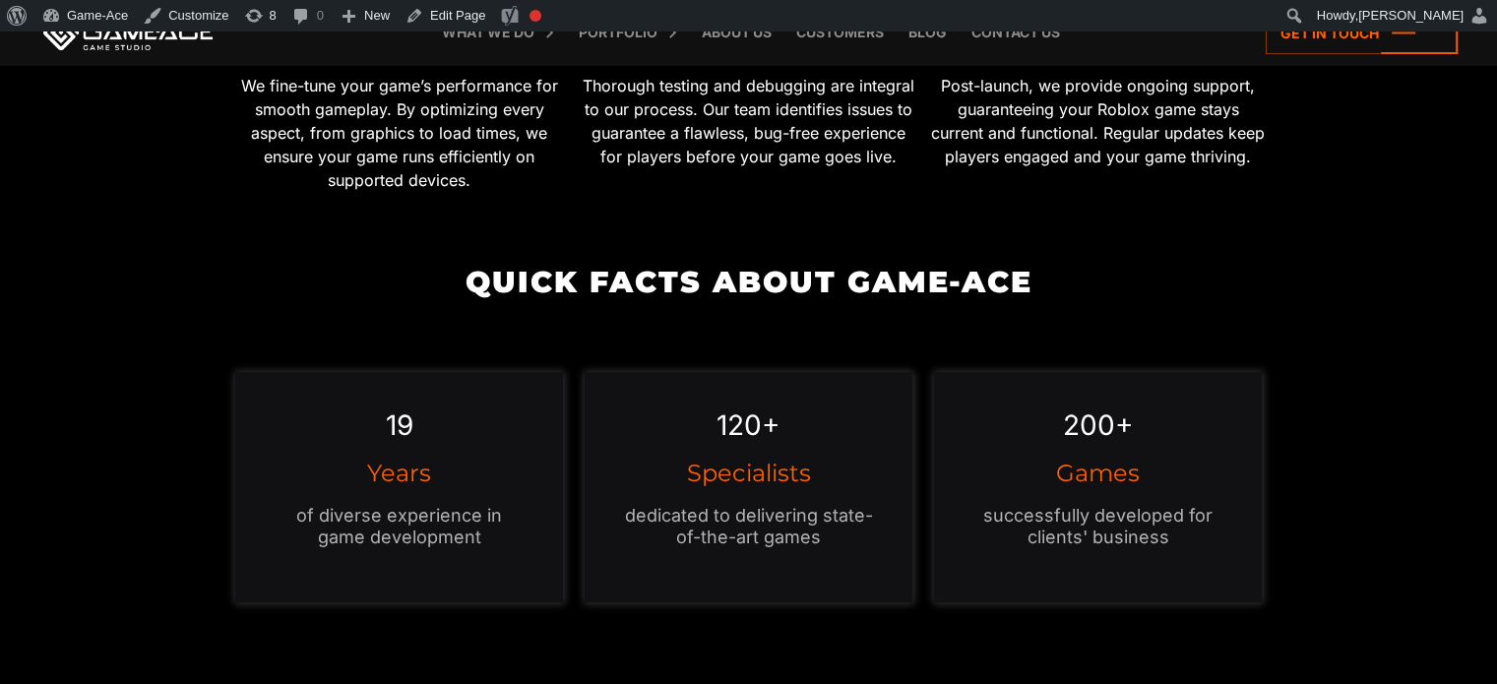
drag, startPoint x: 1057, startPoint y: 274, endPoint x: 608, endPoint y: 269, distance: 449.0
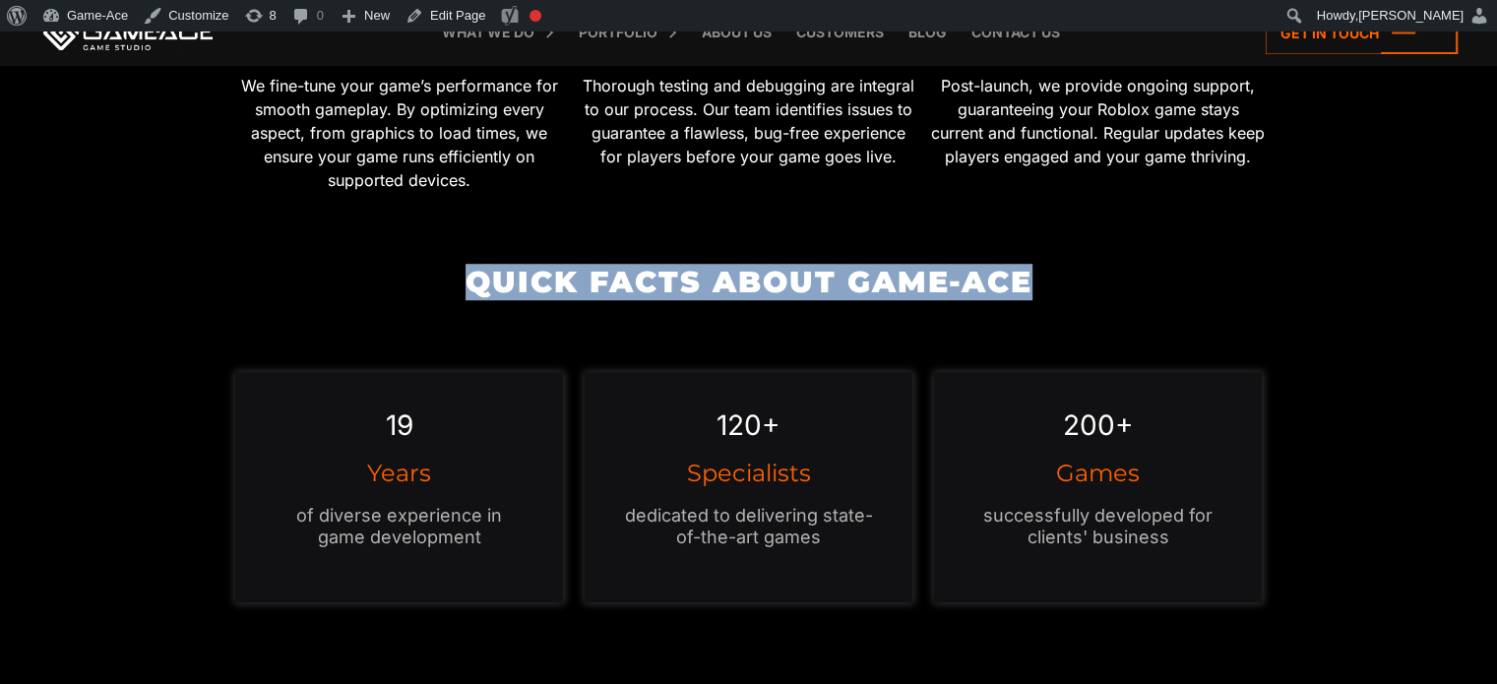
drag, startPoint x: 608, startPoint y: 269, endPoint x: 1156, endPoint y: 290, distance: 547.8
click at [1156, 290] on h2 "Quick Facts about Game-Ace" at bounding box center [748, 282] width 1048 height 32
copy h2 "Quick Facts about Game-Ace"
click at [466, 19] on link "Edit Page" at bounding box center [445, 16] width 95 height 32
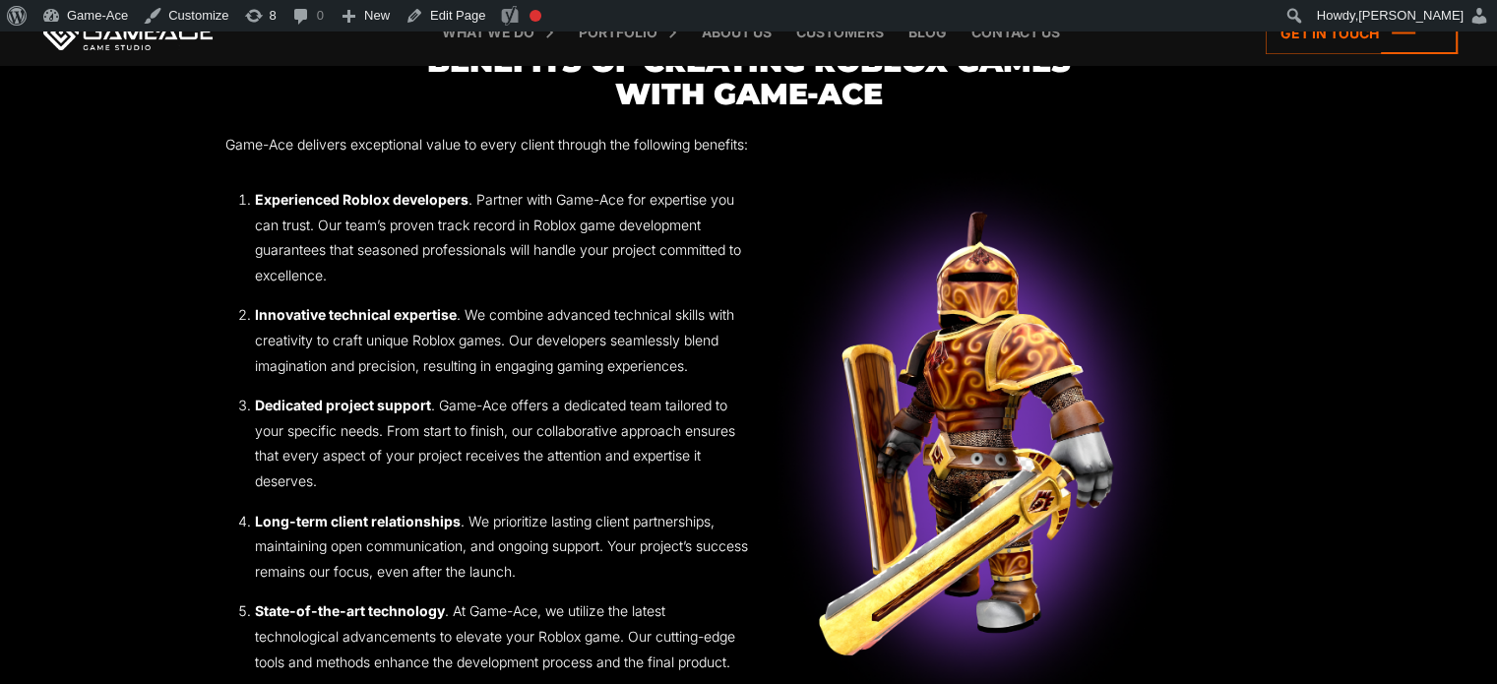
scroll to position [2178, 0]
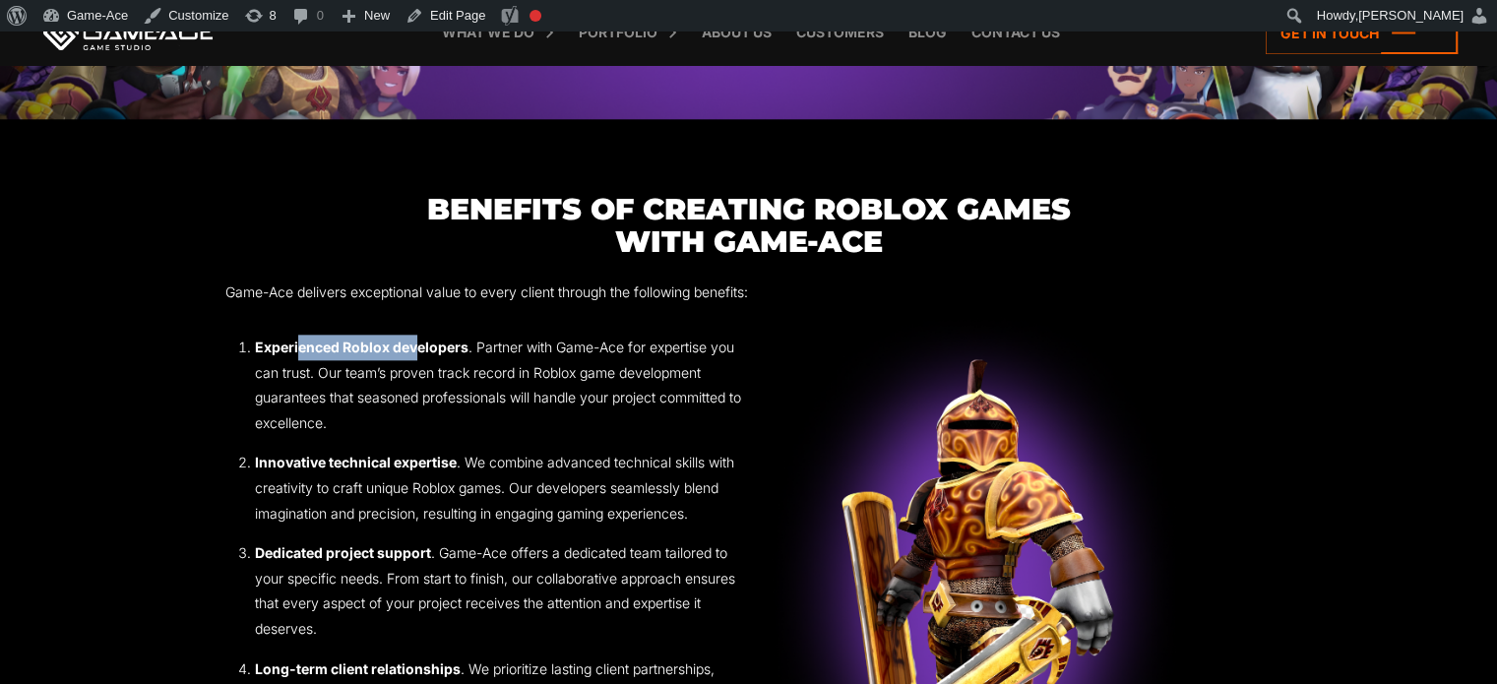
drag, startPoint x: 300, startPoint y: 370, endPoint x: 417, endPoint y: 377, distance: 117.4
click at [417, 355] on strong "Experienced Roblox developers" at bounding box center [362, 347] width 214 height 17
copy strong "enced Roblox dev"
click at [431, 17] on link "Edit Page" at bounding box center [445, 16] width 95 height 32
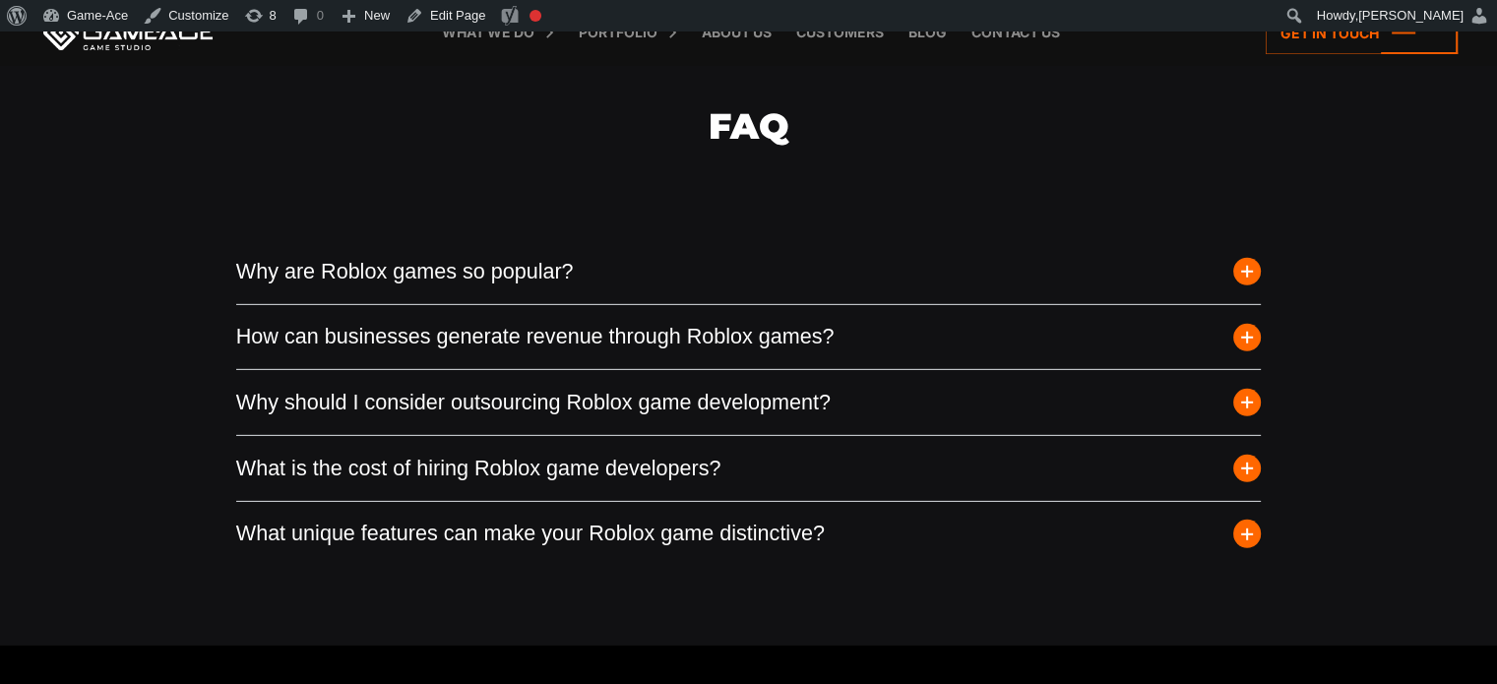
scroll to position [5909, 0]
